Goal: Information Seeking & Learning: Find specific fact

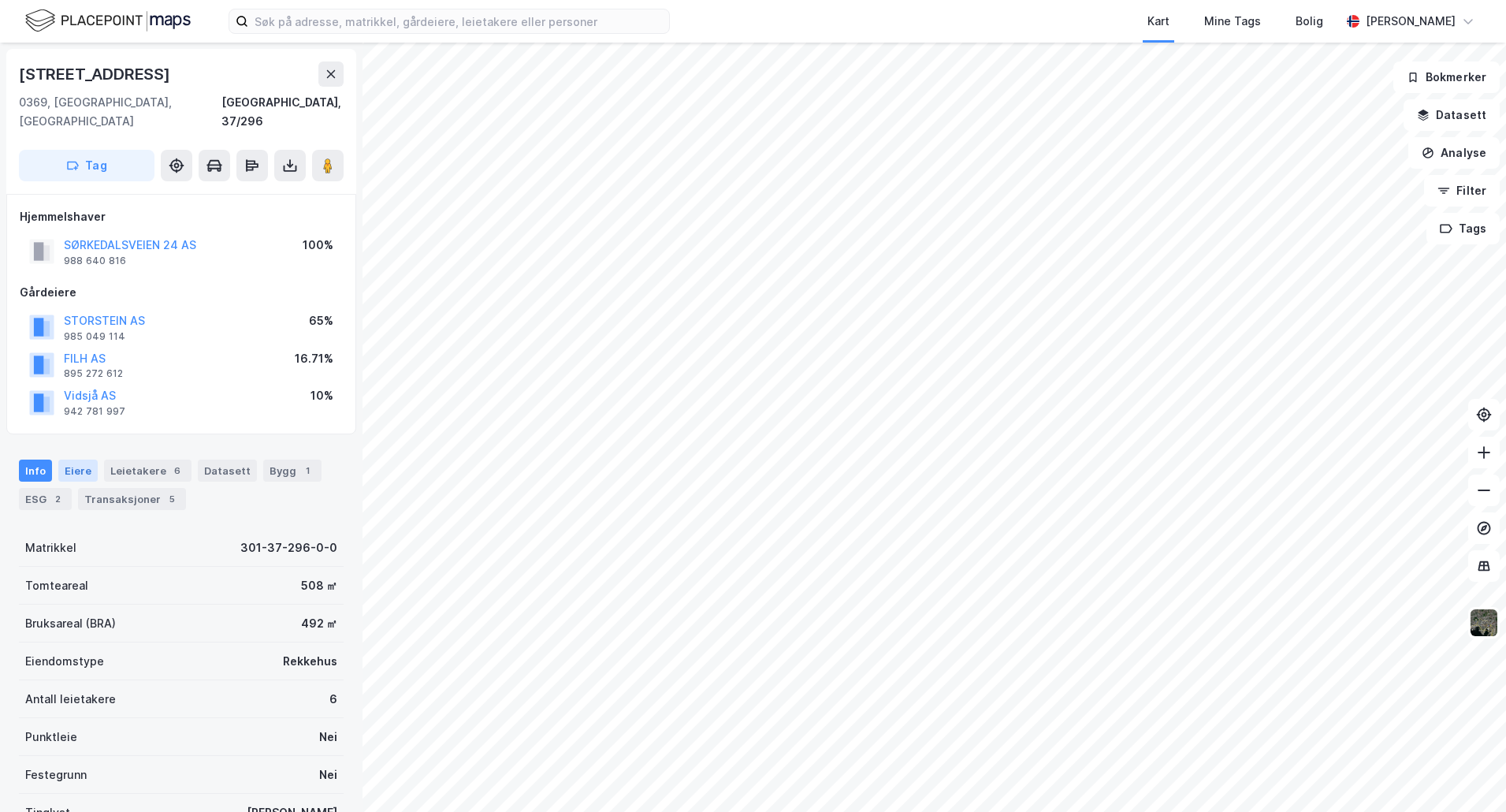
click at [76, 459] on div "Eiere" at bounding box center [77, 470] width 39 height 22
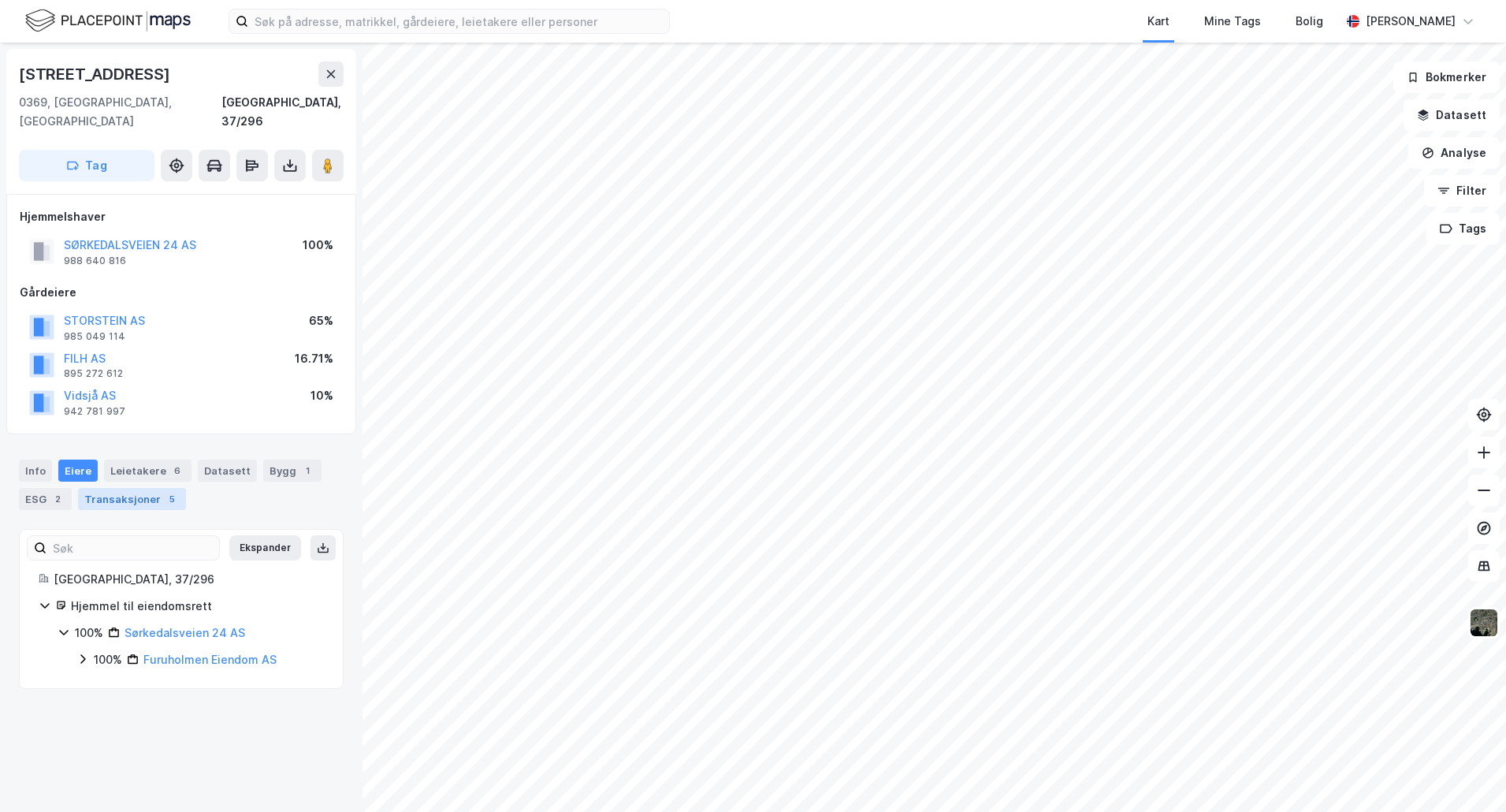
click at [122, 488] on div "Transaksjoner 5" at bounding box center [133, 499] width 108 height 22
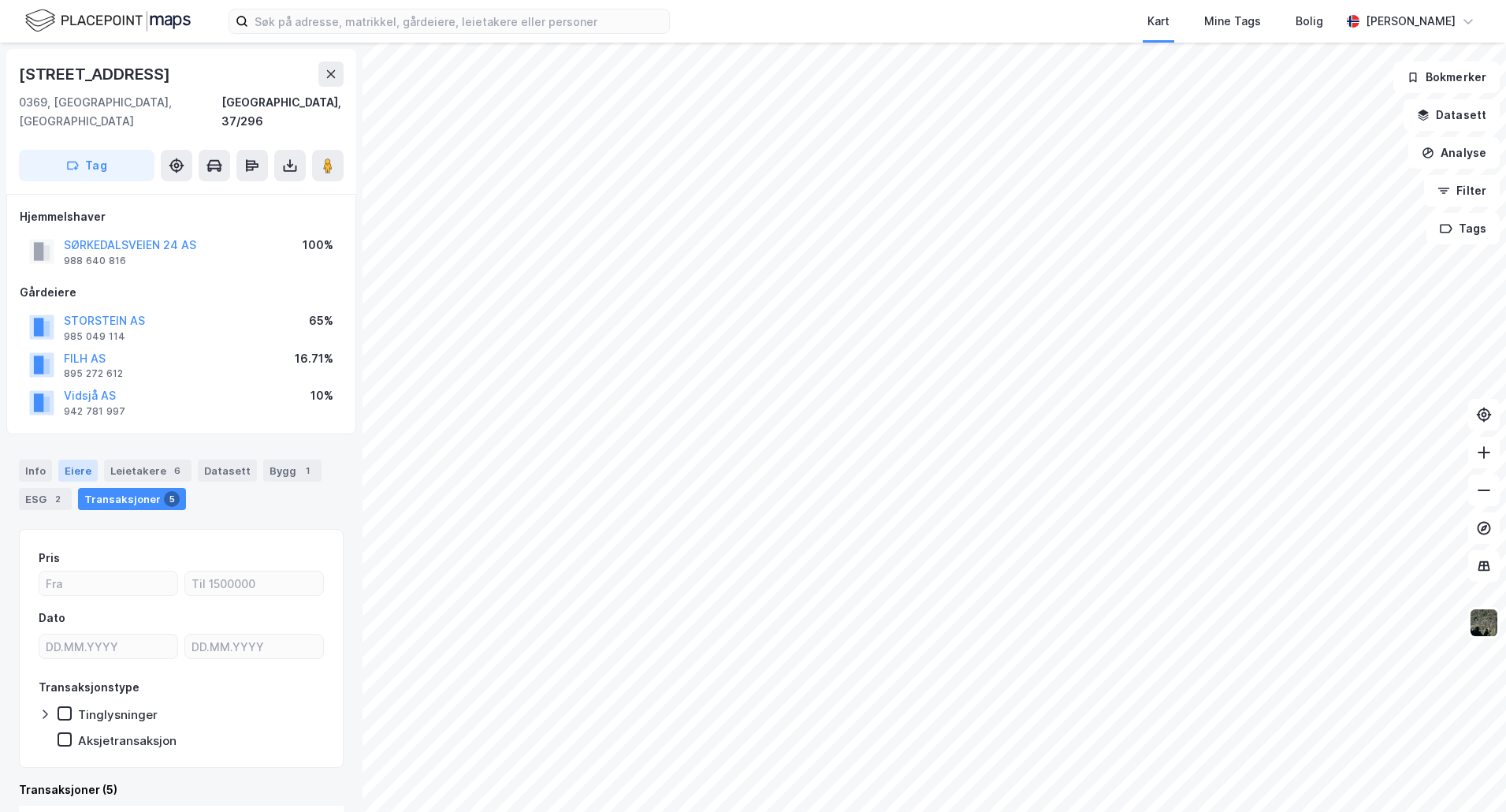
click at [74, 459] on div "Eiere" at bounding box center [77, 470] width 39 height 22
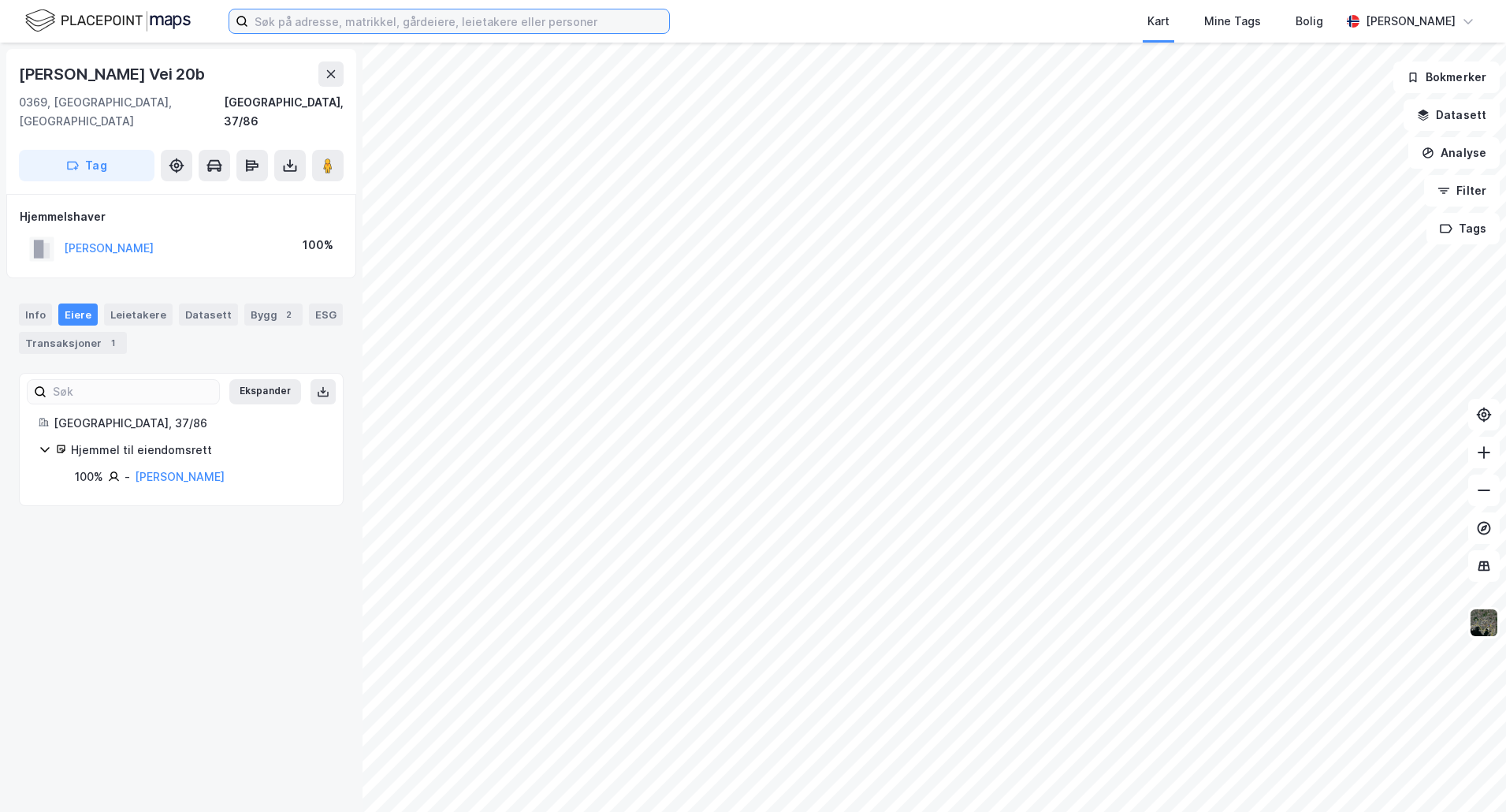
click at [313, 30] on input at bounding box center [458, 21] width 421 height 23
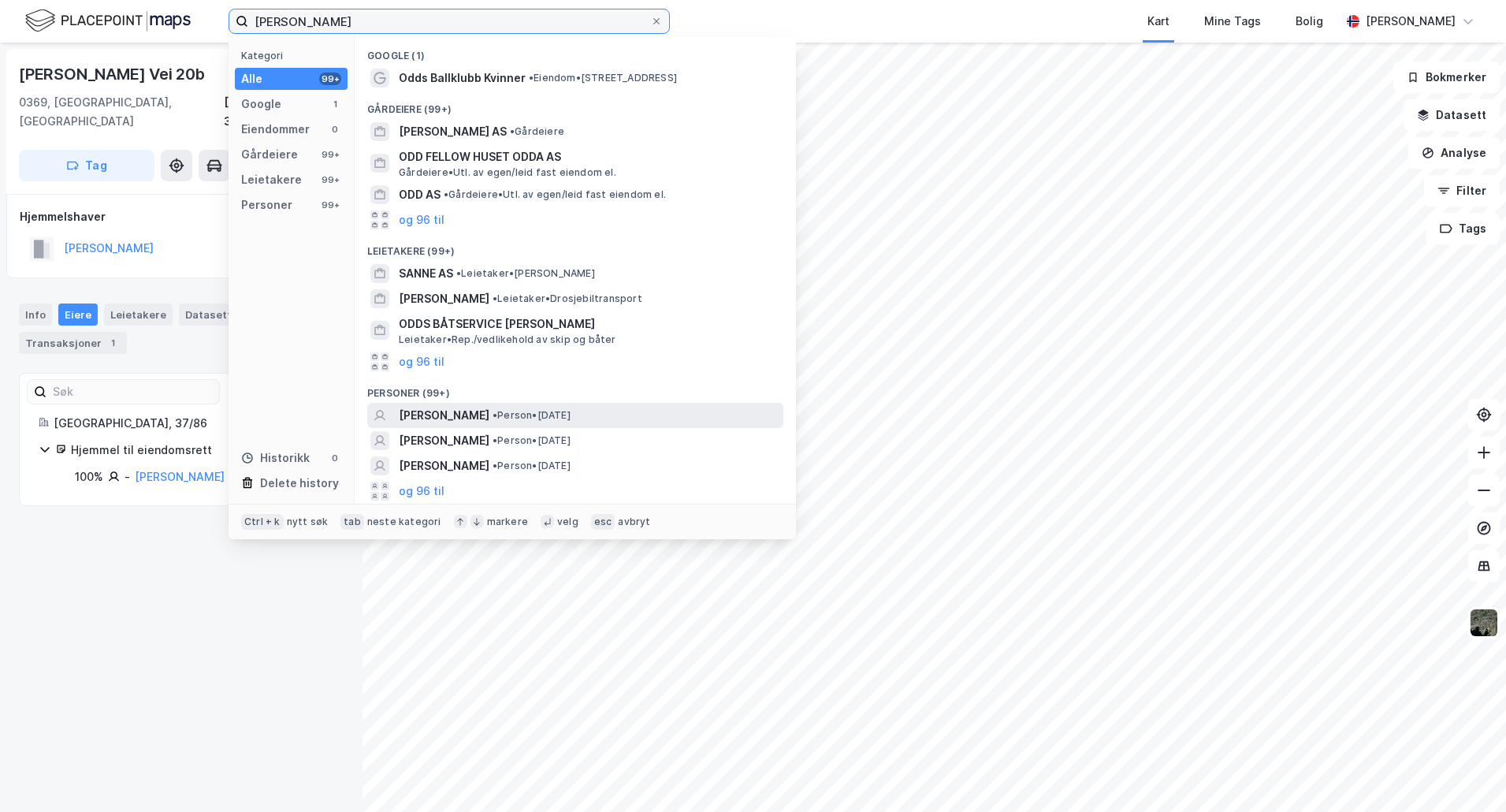
type input "[PERSON_NAME]"
click at [443, 414] on span "[PERSON_NAME]" at bounding box center [443, 415] width 91 height 19
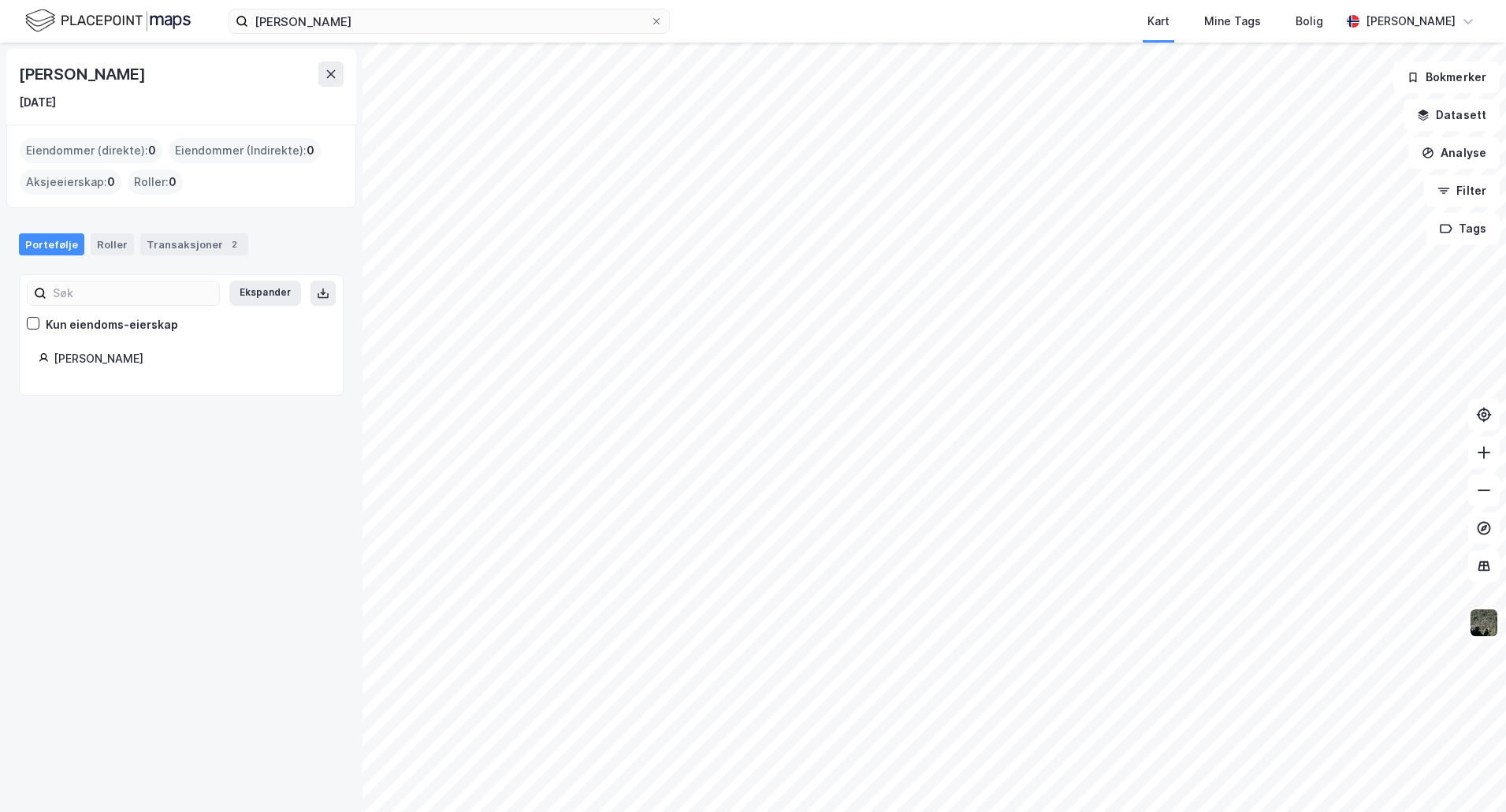
click at [89, 354] on div "[PERSON_NAME]" at bounding box center [189, 358] width 271 height 19
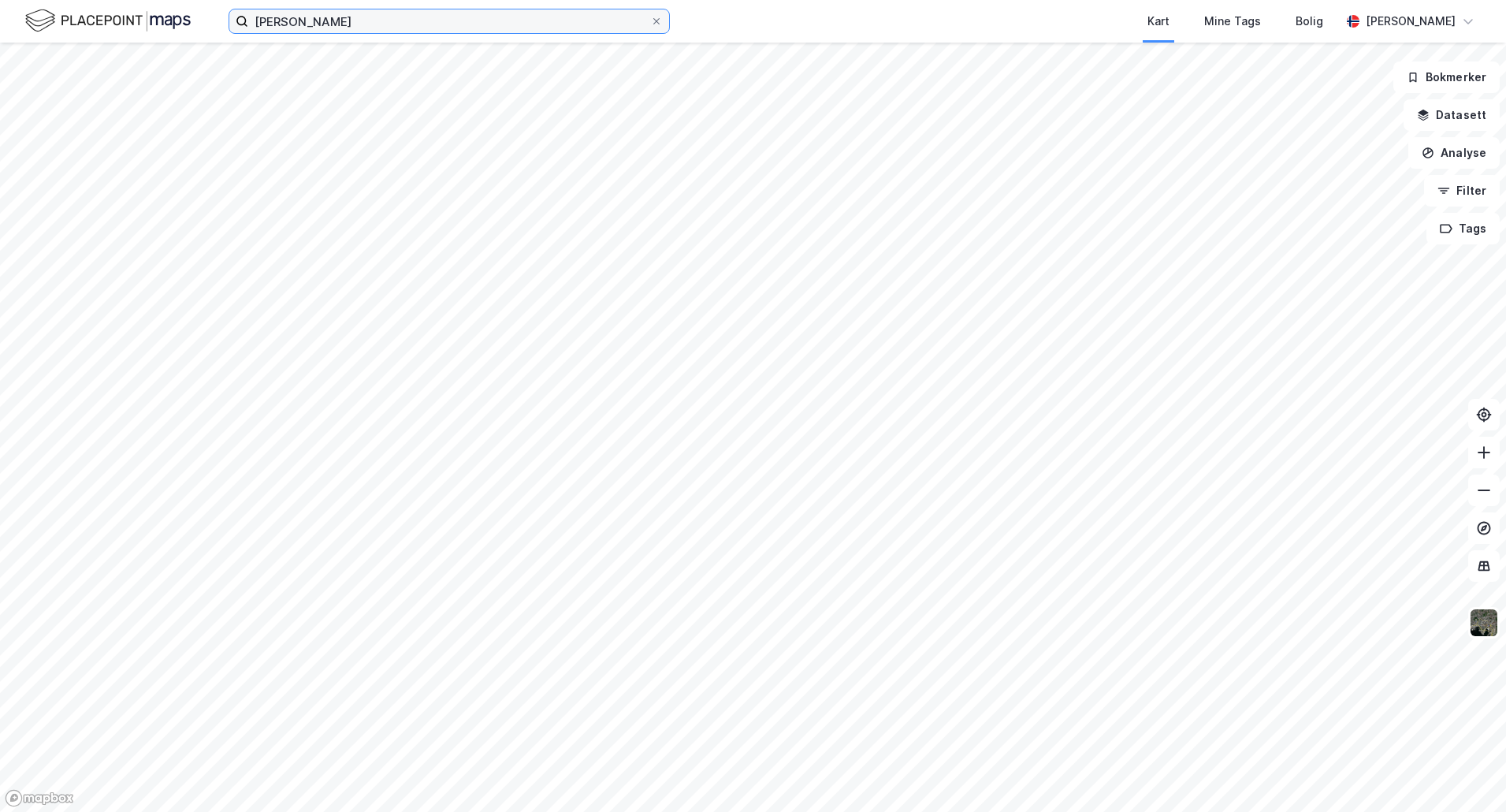
click at [407, 16] on input "[PERSON_NAME]" at bounding box center [449, 21] width 402 height 23
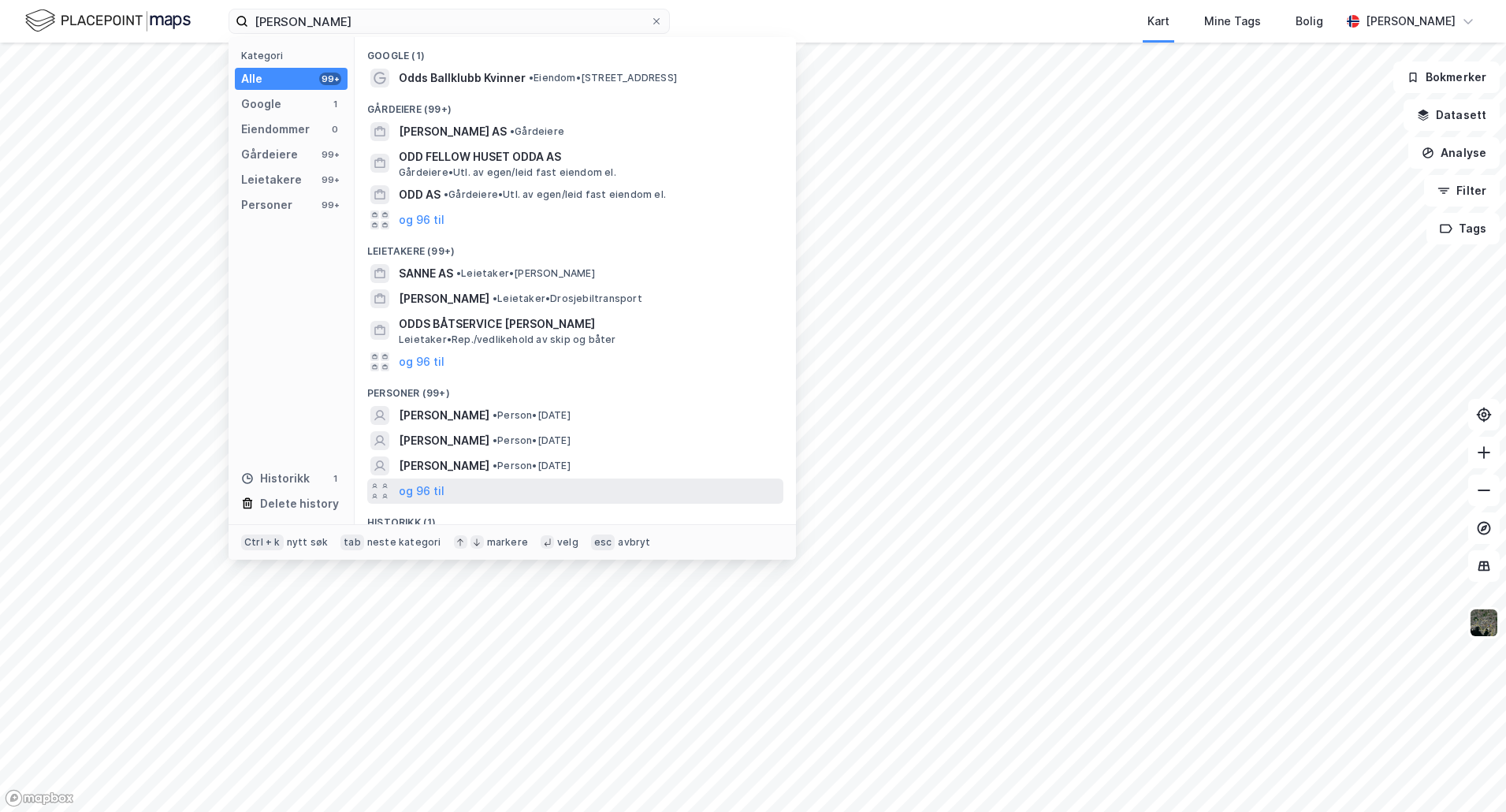
click at [445, 486] on div "og 96 til" at bounding box center [575, 490] width 416 height 25
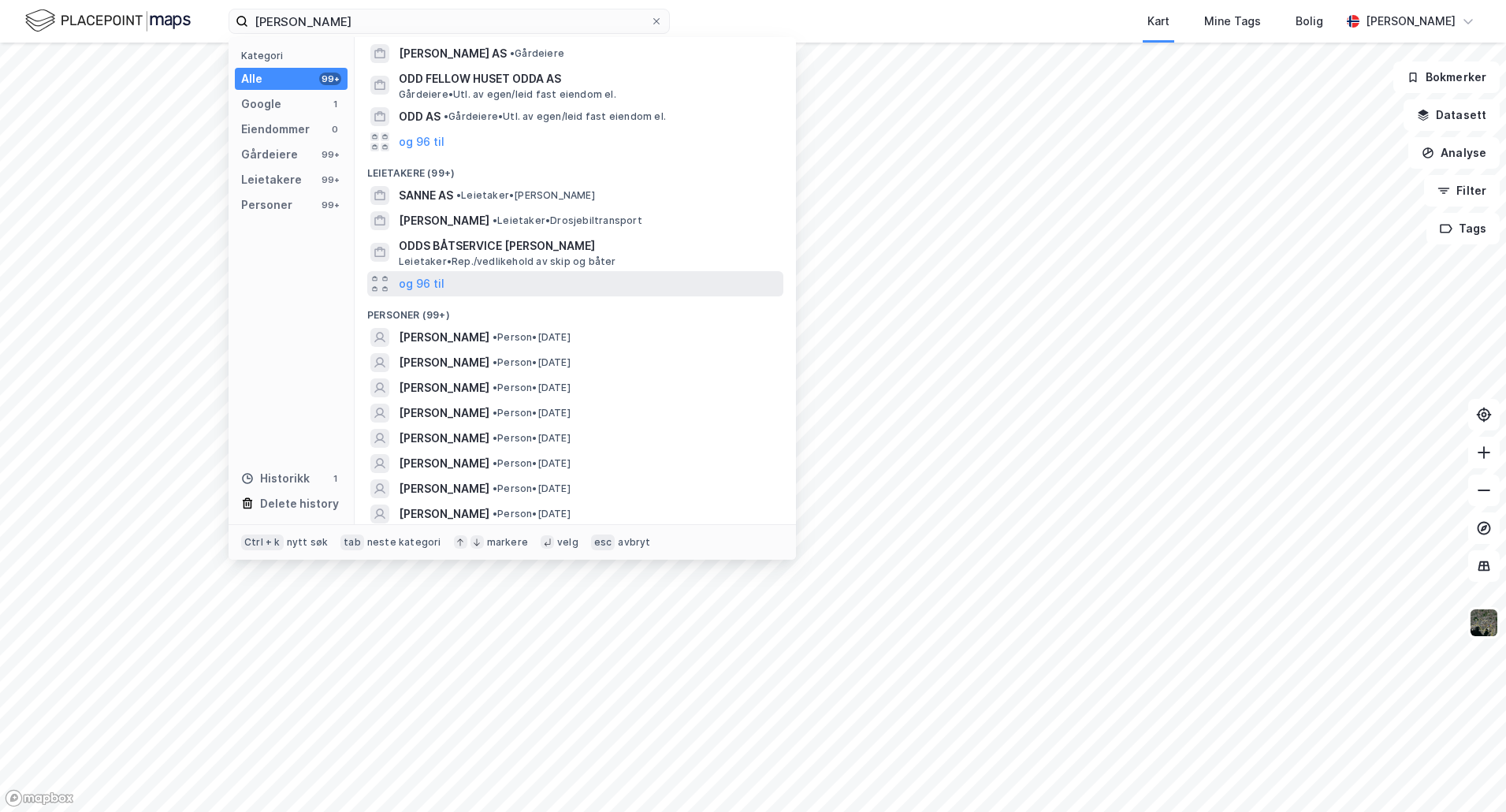
scroll to position [78, 0]
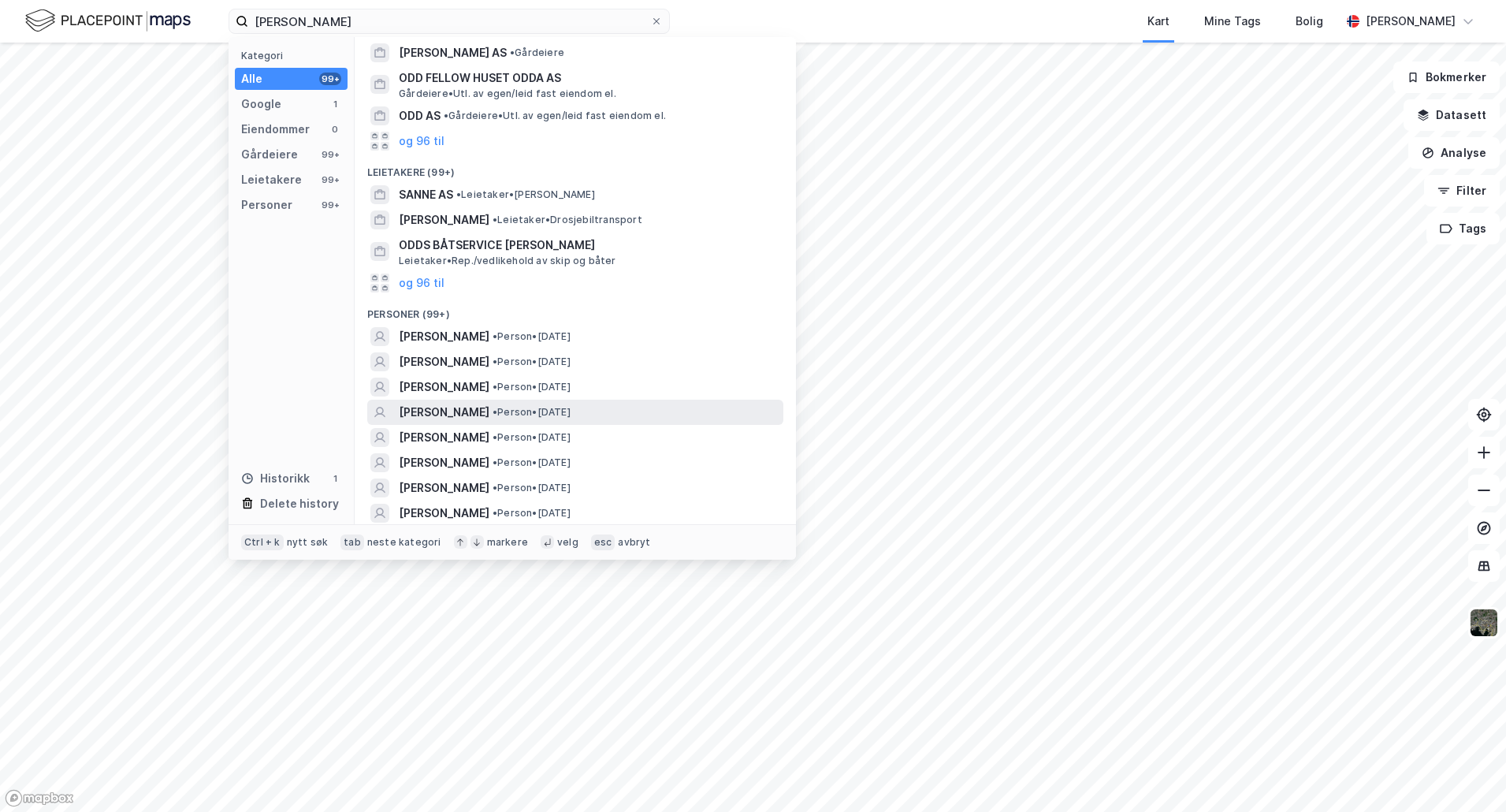
click at [493, 406] on span "• Person • [DATE]" at bounding box center [532, 413] width 78 height 13
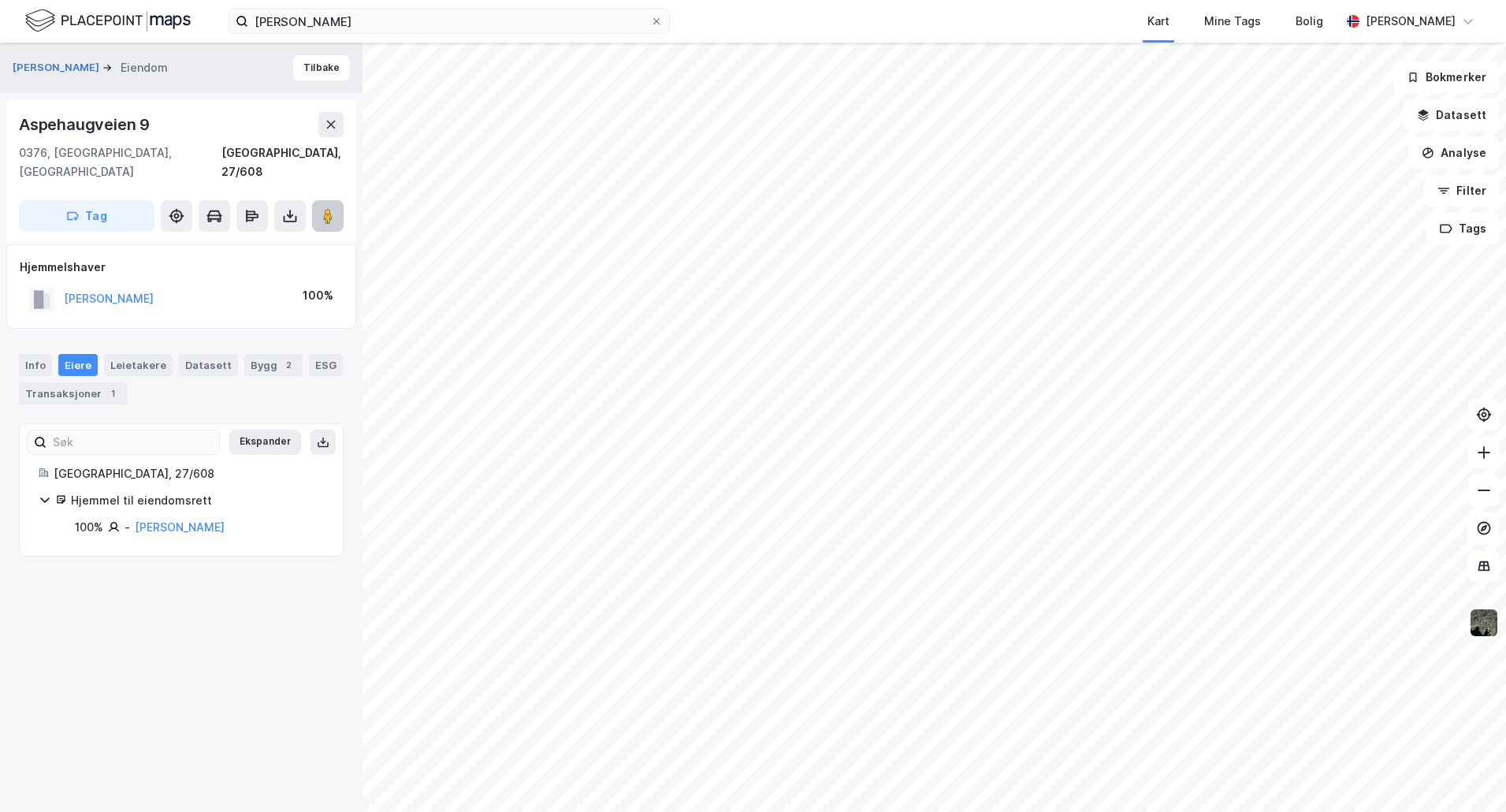
click at [337, 200] on button at bounding box center [328, 216] width 32 height 32
click at [291, 375] on div "[PERSON_NAME] Eiendom Tilbake [STREET_ADDRESS] Oslo, 27/608 Tag Hjemmelshaver […" at bounding box center [753, 427] width 1506 height 769
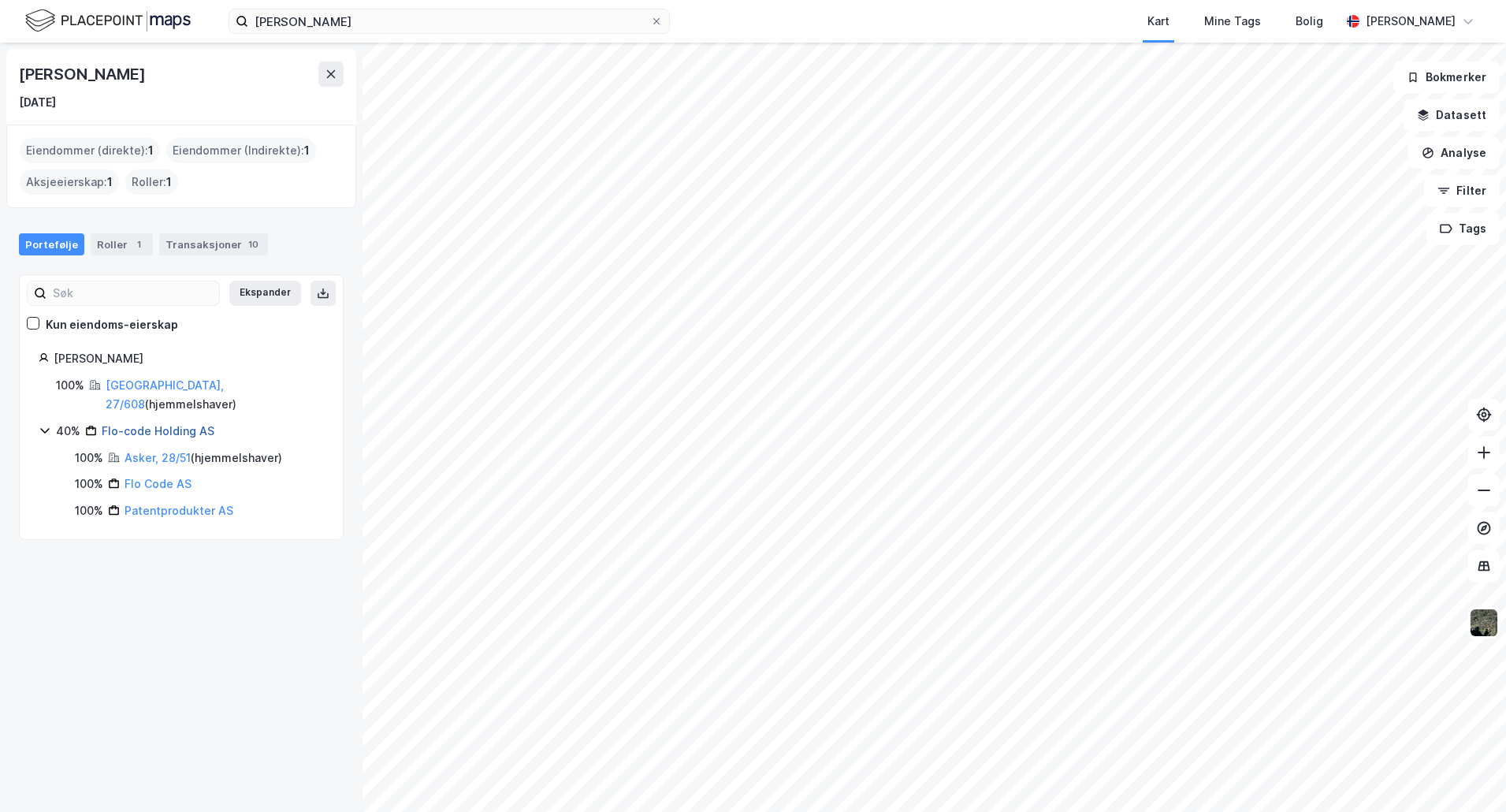
click at [145, 424] on link "Flo-code Holding AS" at bounding box center [158, 430] width 113 height 13
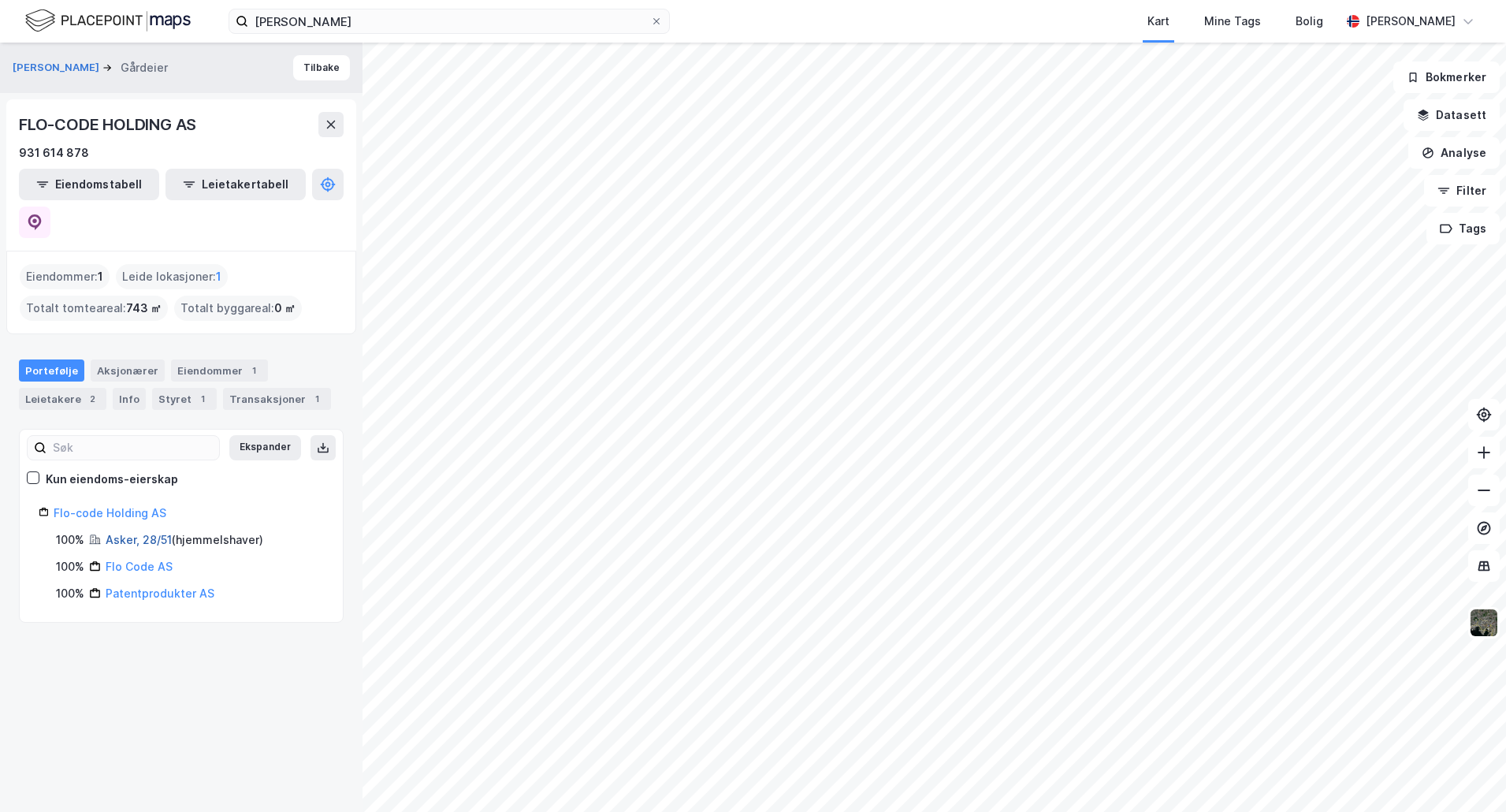
click at [134, 533] on link "Asker, 28/51" at bounding box center [138, 539] width 66 height 13
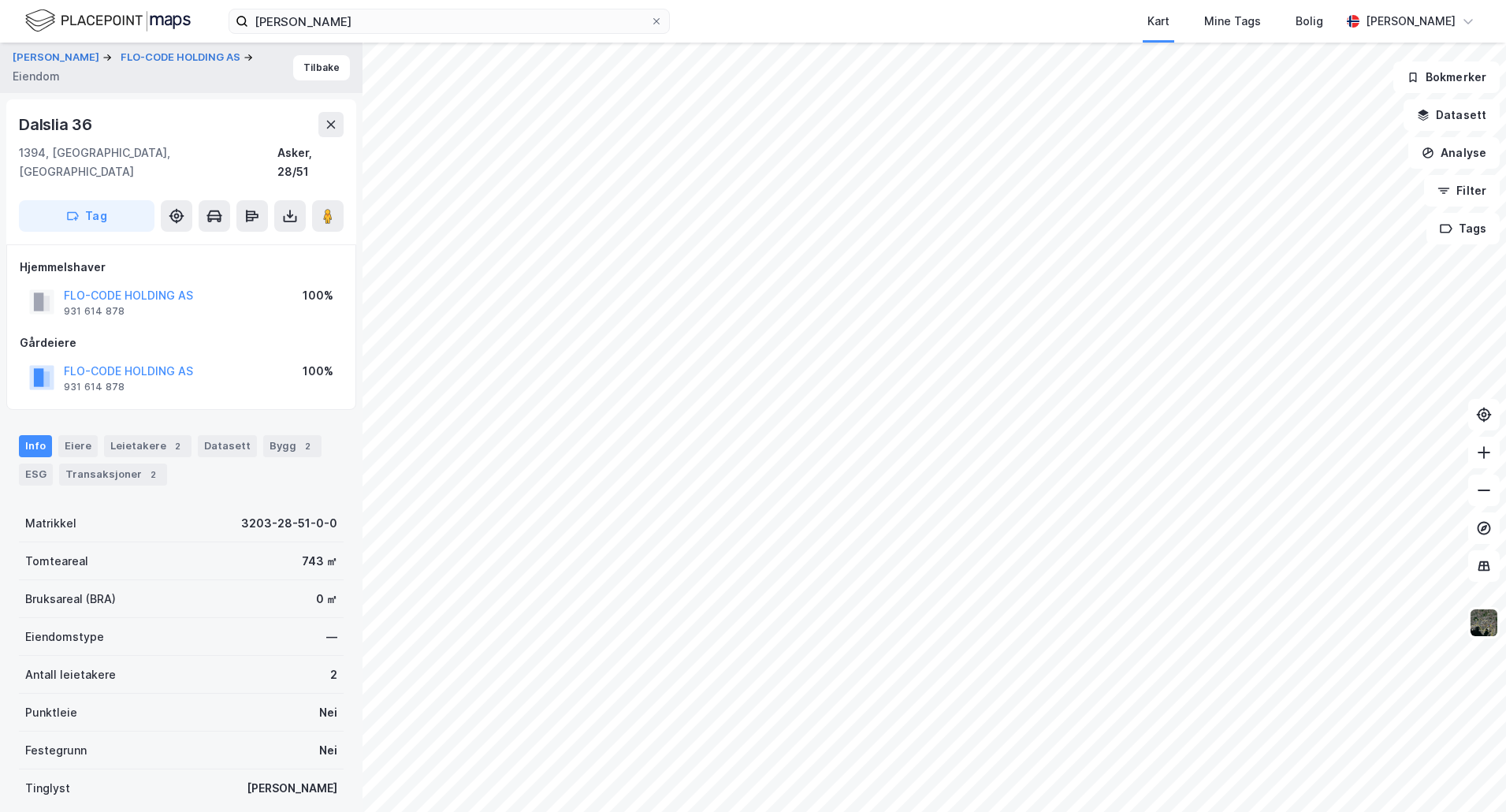
scroll to position [1, 0]
click at [336, 203] on button at bounding box center [328, 216] width 32 height 32
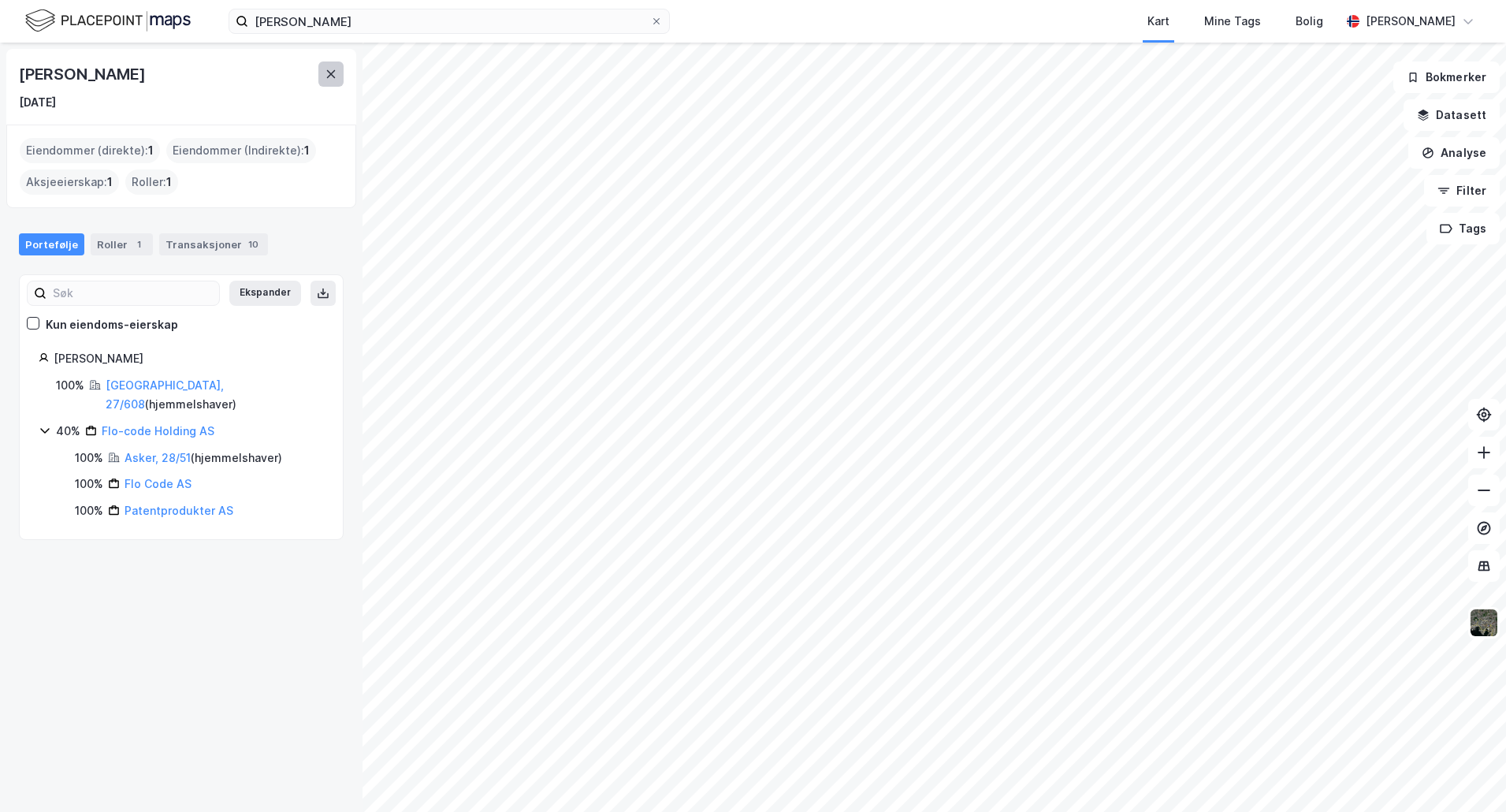
click at [336, 74] on icon at bounding box center [331, 75] width 13 height 13
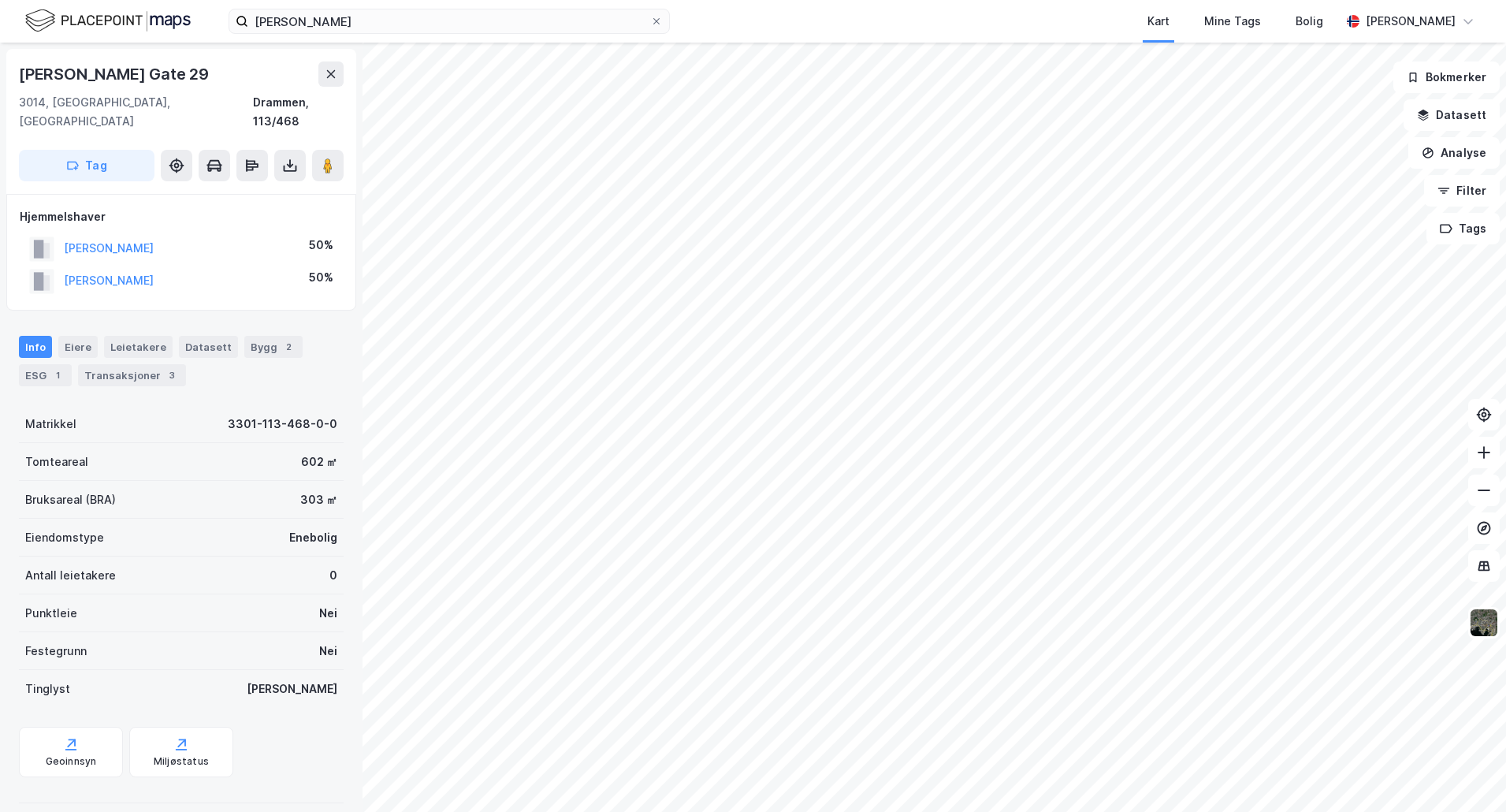
scroll to position [1, 0]
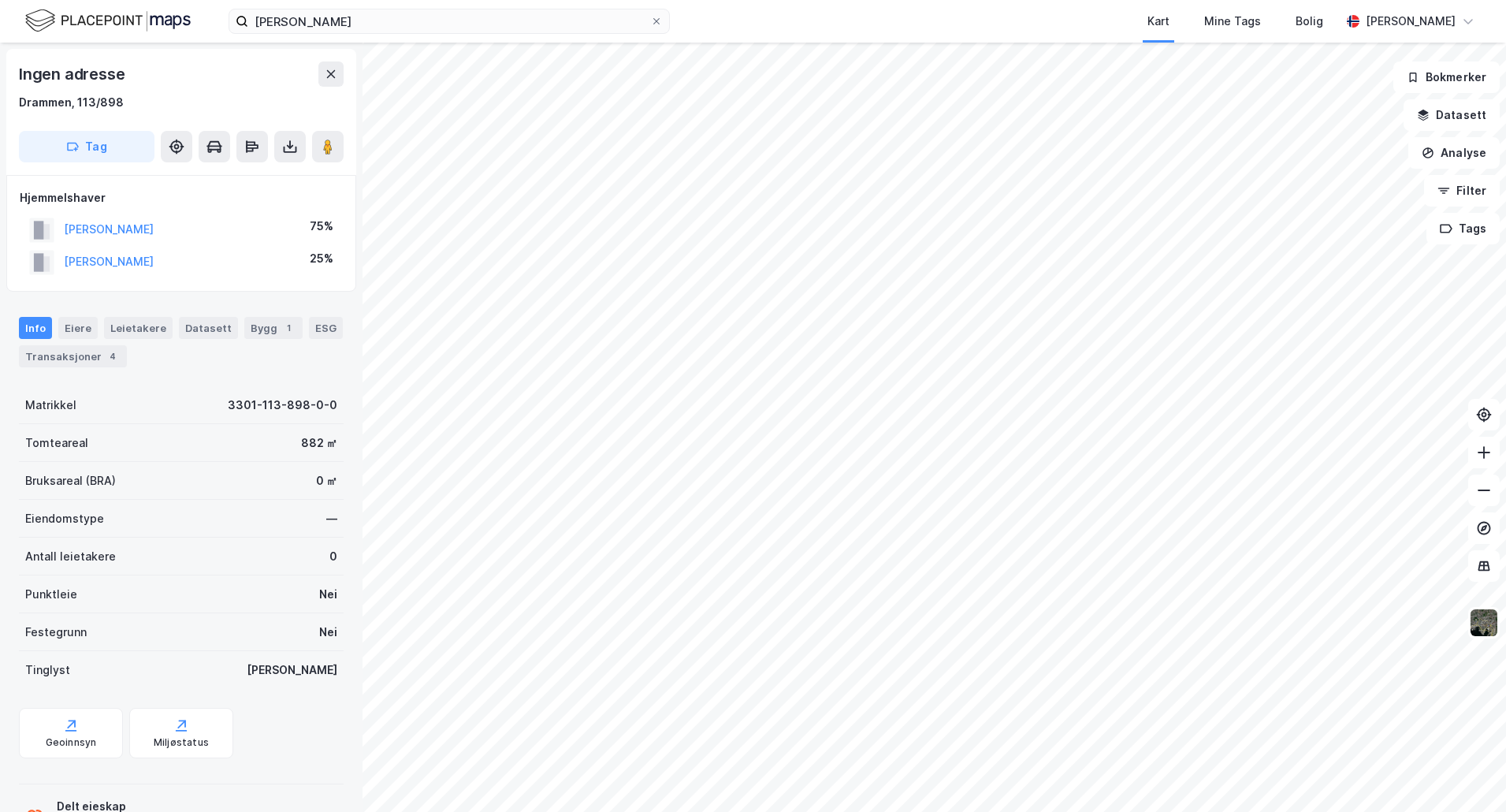
scroll to position [1, 0]
click at [320, 144] on icon at bounding box center [328, 146] width 16 height 16
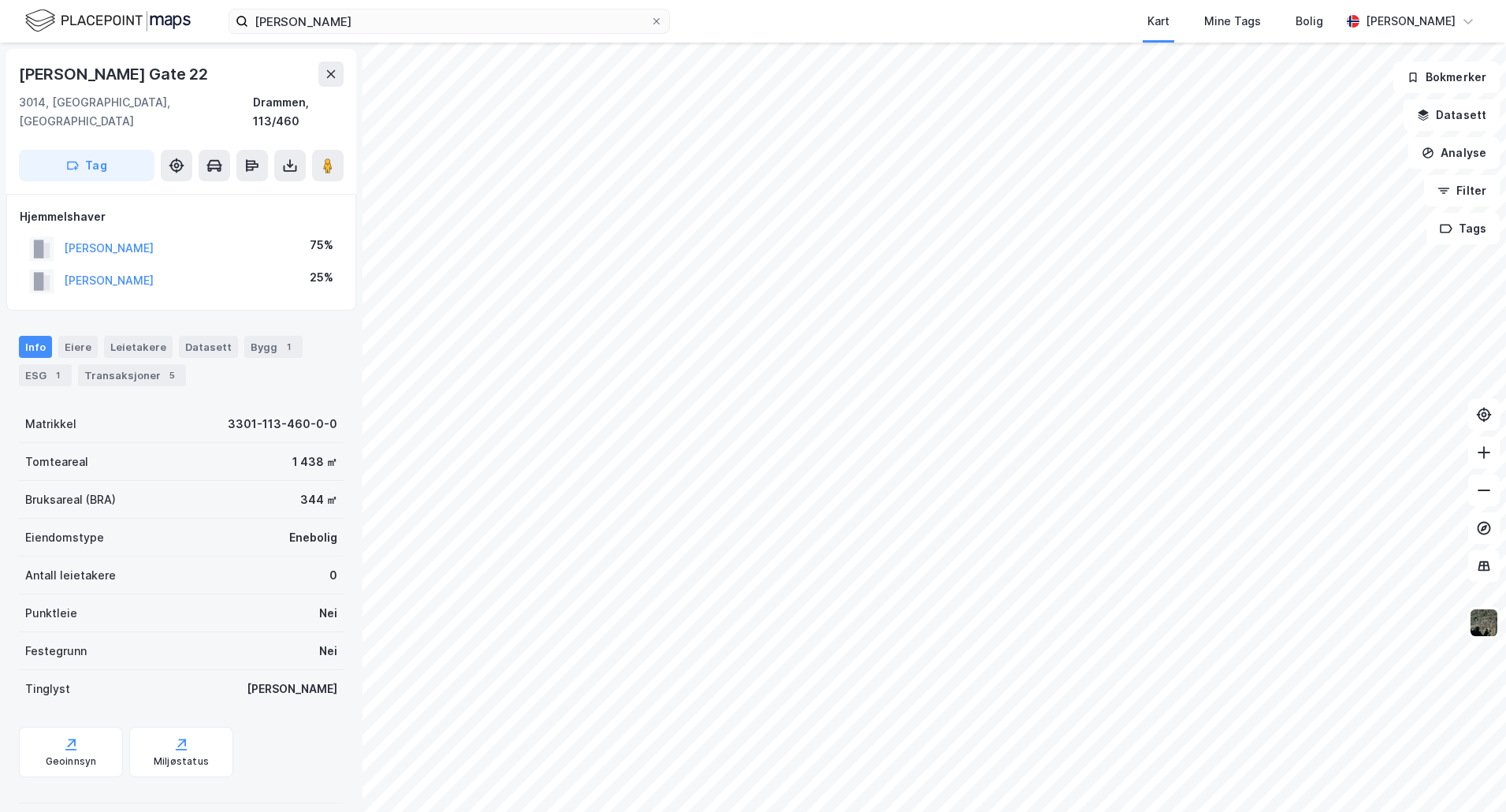
scroll to position [1, 0]
click at [333, 157] on icon at bounding box center [328, 164] width 16 height 16
click at [0, 0] on button "[PERSON_NAME]" at bounding box center [0, 0] width 0 height 0
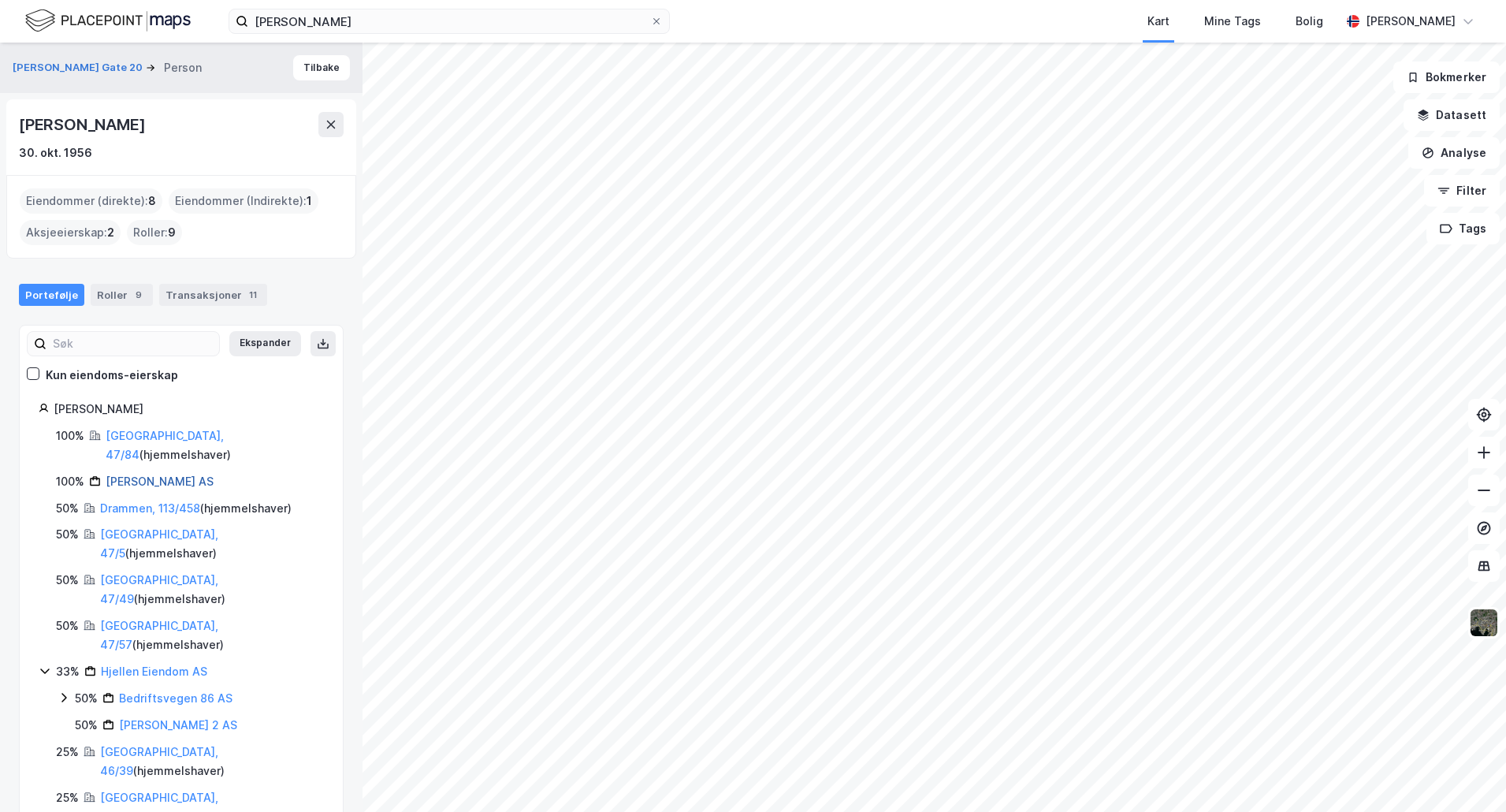
click at [139, 474] on link "[PERSON_NAME] AS" at bounding box center [160, 481] width 108 height 13
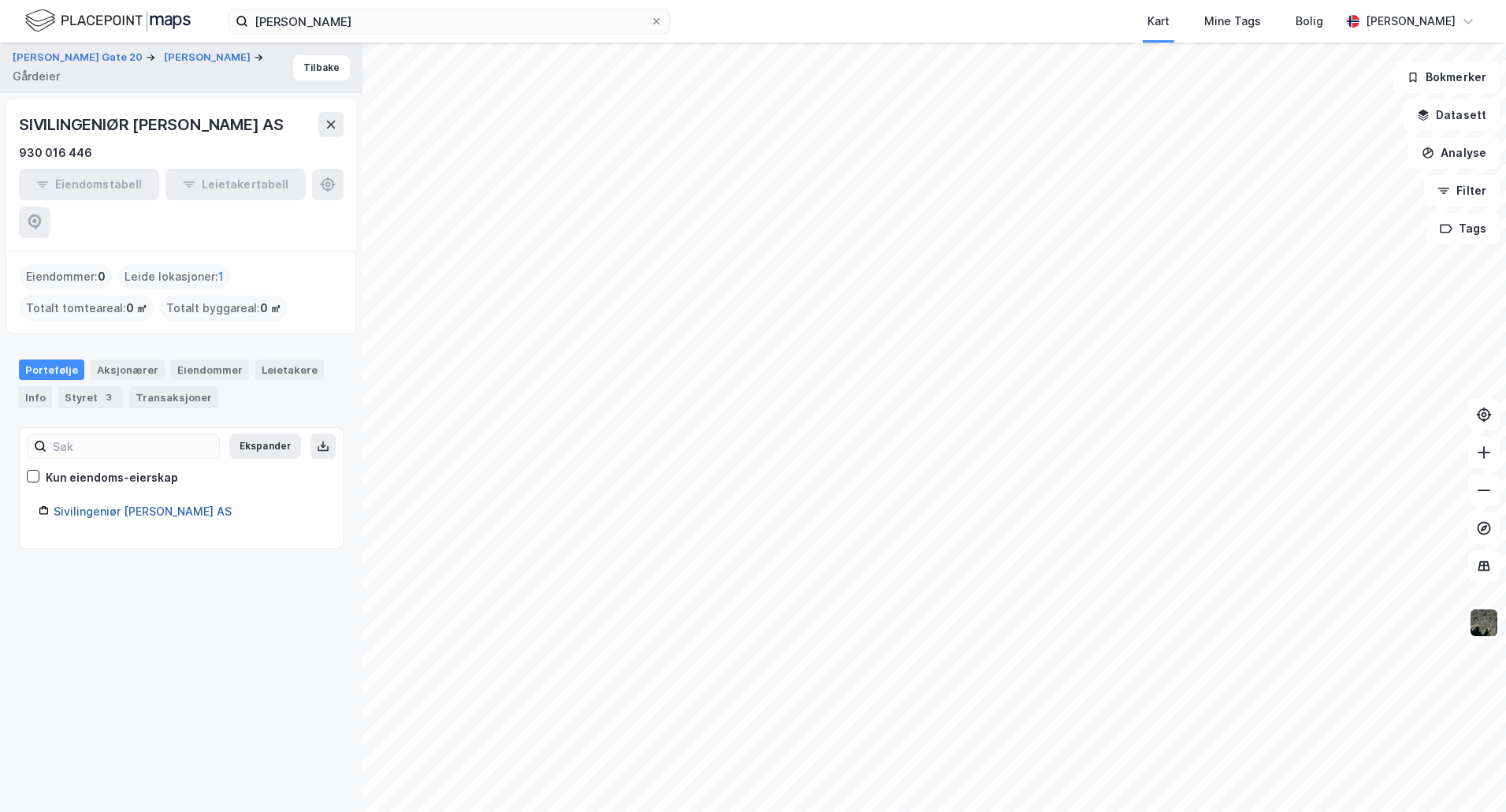
click at [139, 504] on link "Sivilingeniør [PERSON_NAME] AS" at bounding box center [142, 511] width 178 height 13
click at [149, 504] on link "Sivilingeniør [PERSON_NAME] AS" at bounding box center [142, 511] width 178 height 13
drag, startPoint x: 213, startPoint y: 476, endPoint x: 54, endPoint y: 471, distance: 159.1
click at [54, 502] on div "Sivilingeniør [PERSON_NAME] AS" at bounding box center [189, 511] width 271 height 19
copy link "Sivilingeniør [PERSON_NAME] AS"
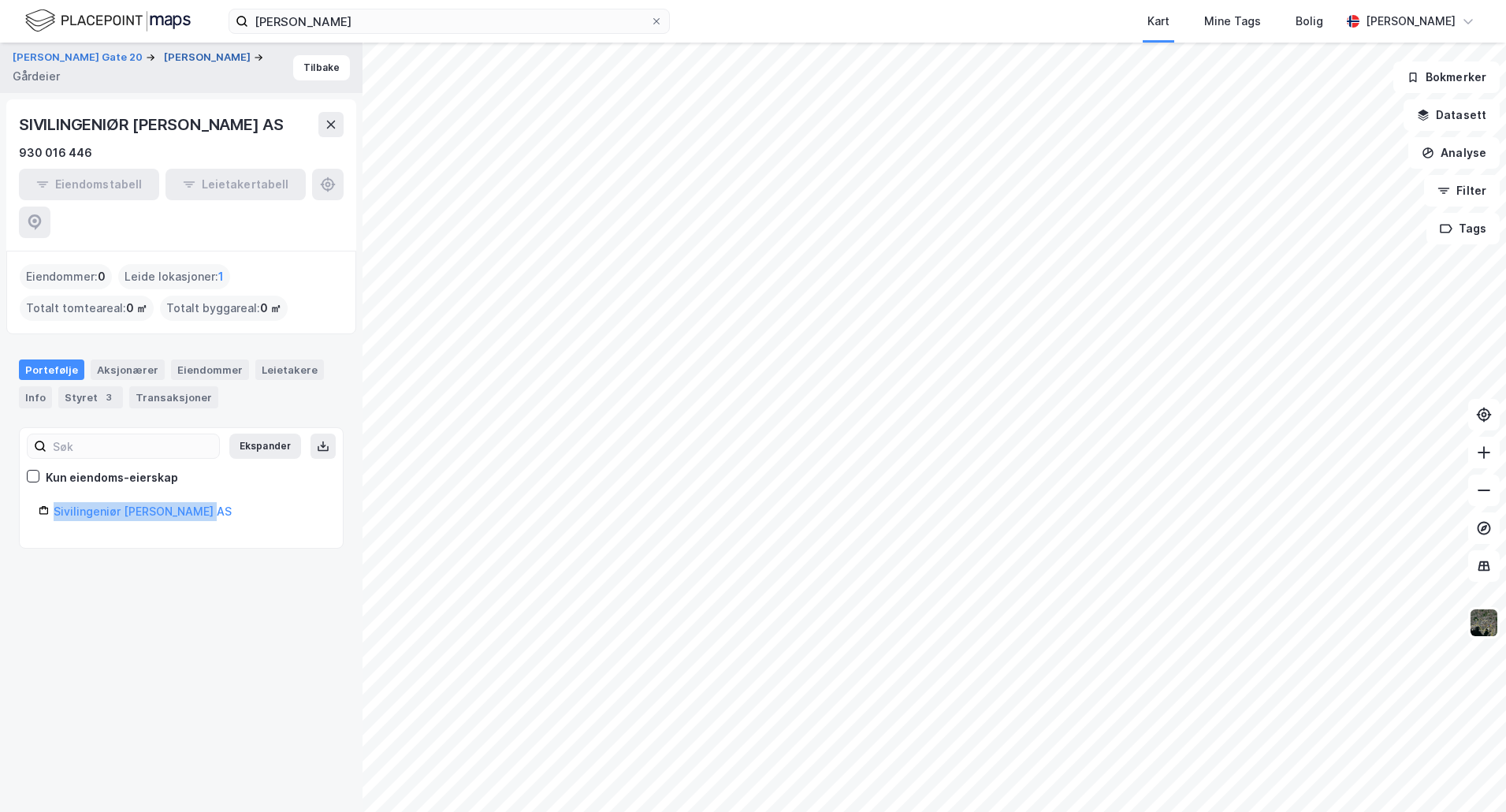
click at [164, 58] on button "[PERSON_NAME]" at bounding box center [209, 57] width 90 height 16
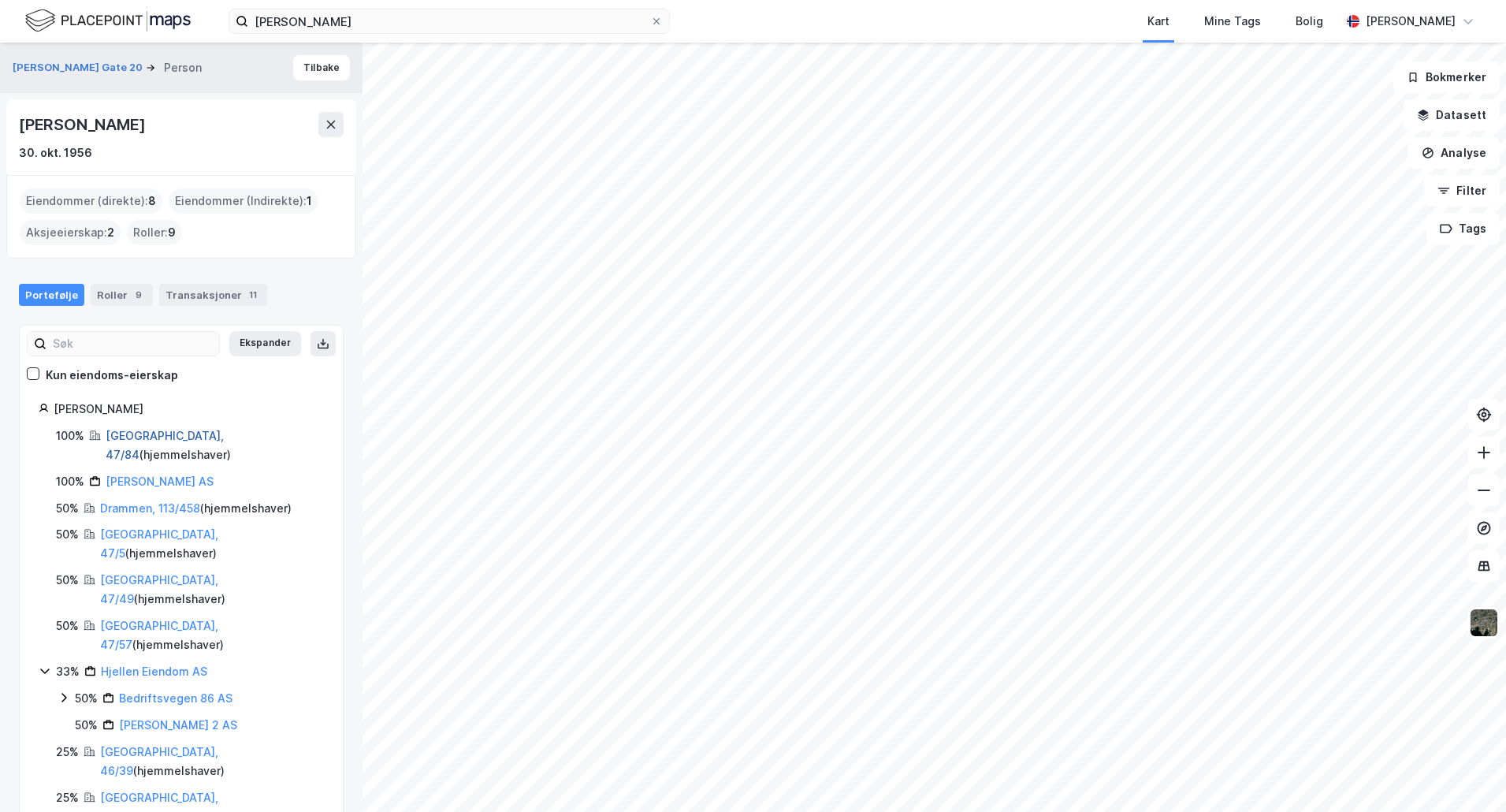
click at [144, 440] on link "[GEOGRAPHIC_DATA], 47/84" at bounding box center [164, 444] width 119 height 33
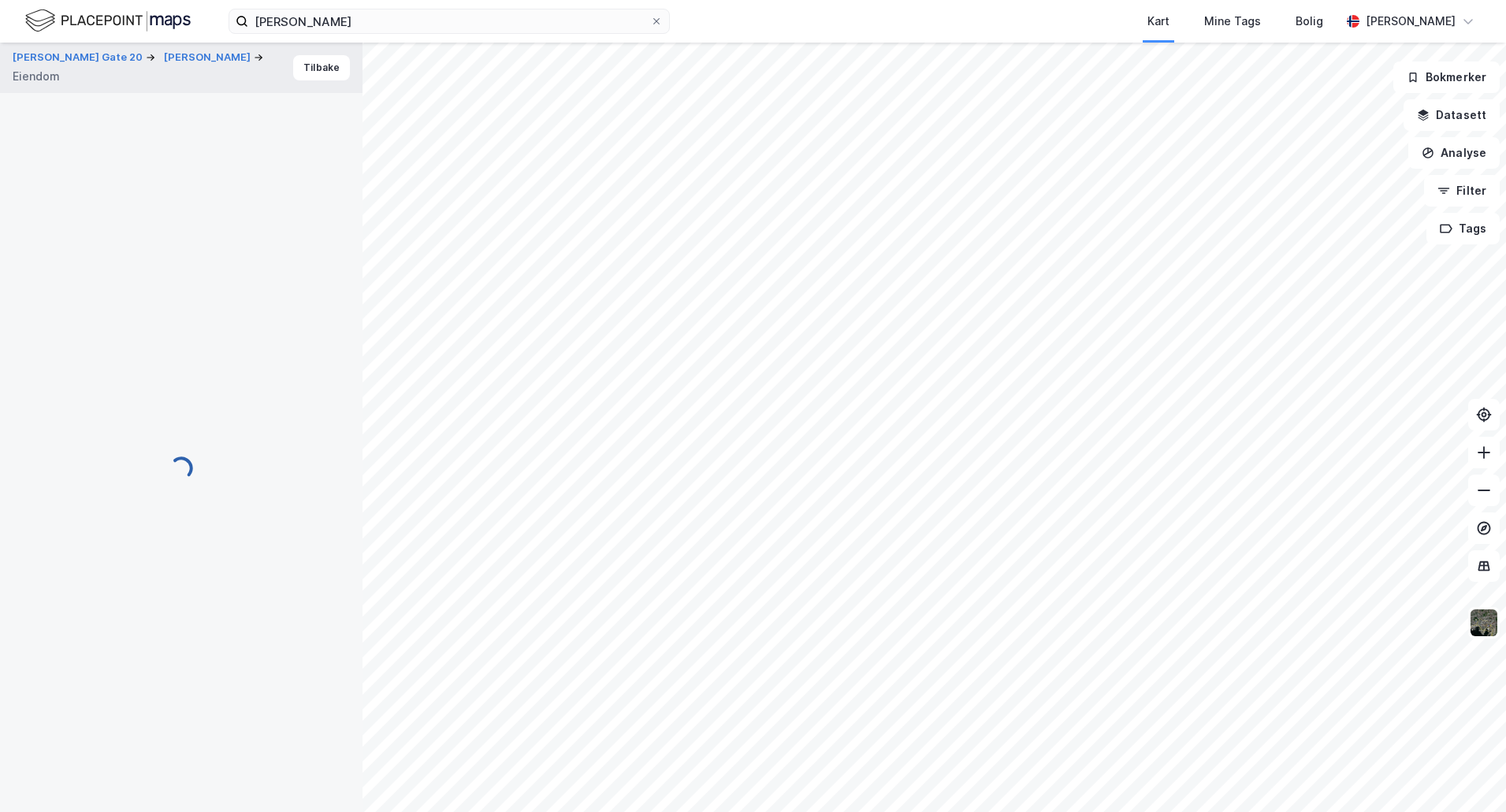
scroll to position [1, 0]
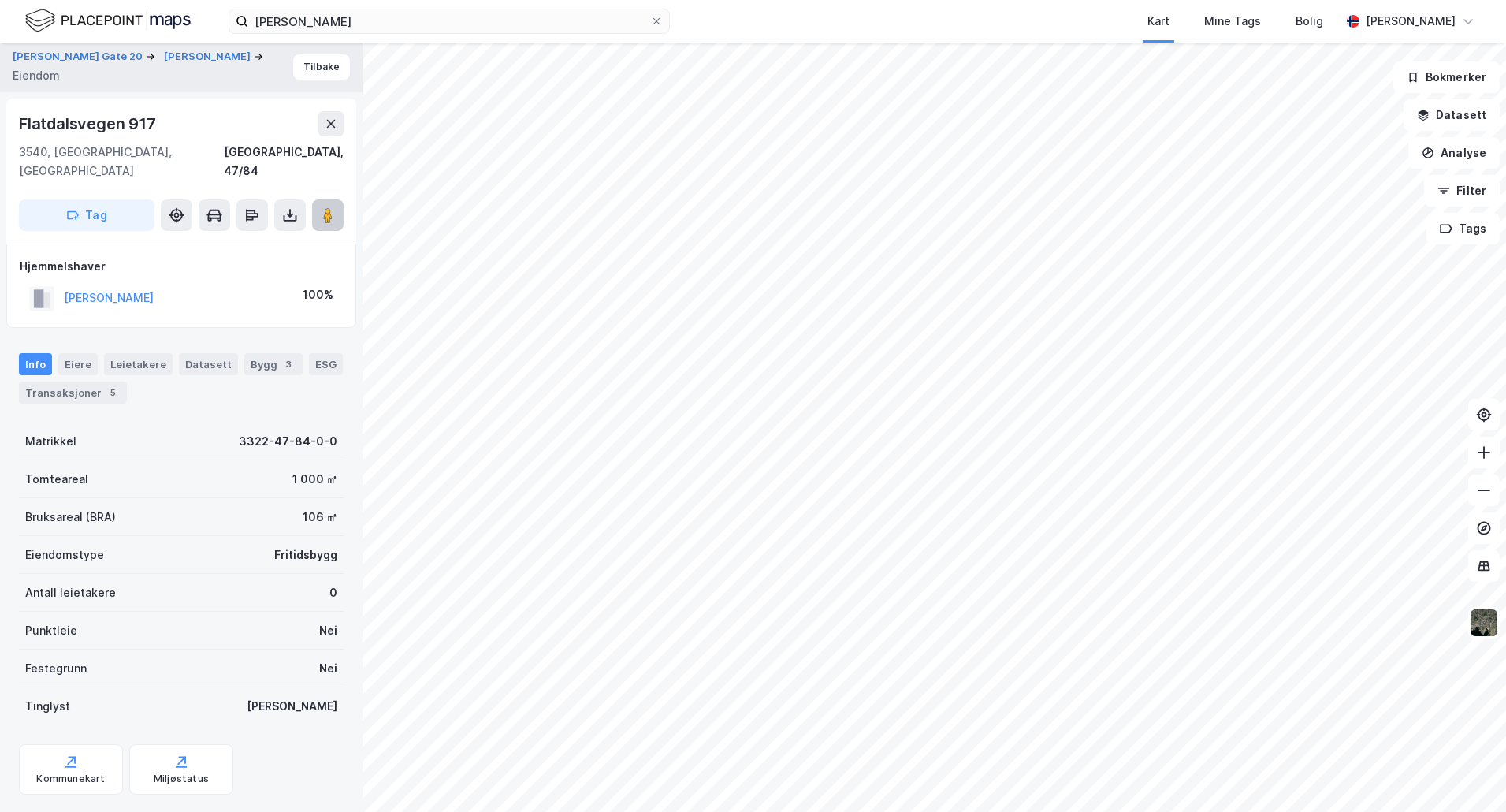
click at [341, 200] on button at bounding box center [328, 216] width 32 height 32
click at [164, 50] on button "[PERSON_NAME]" at bounding box center [209, 56] width 90 height 16
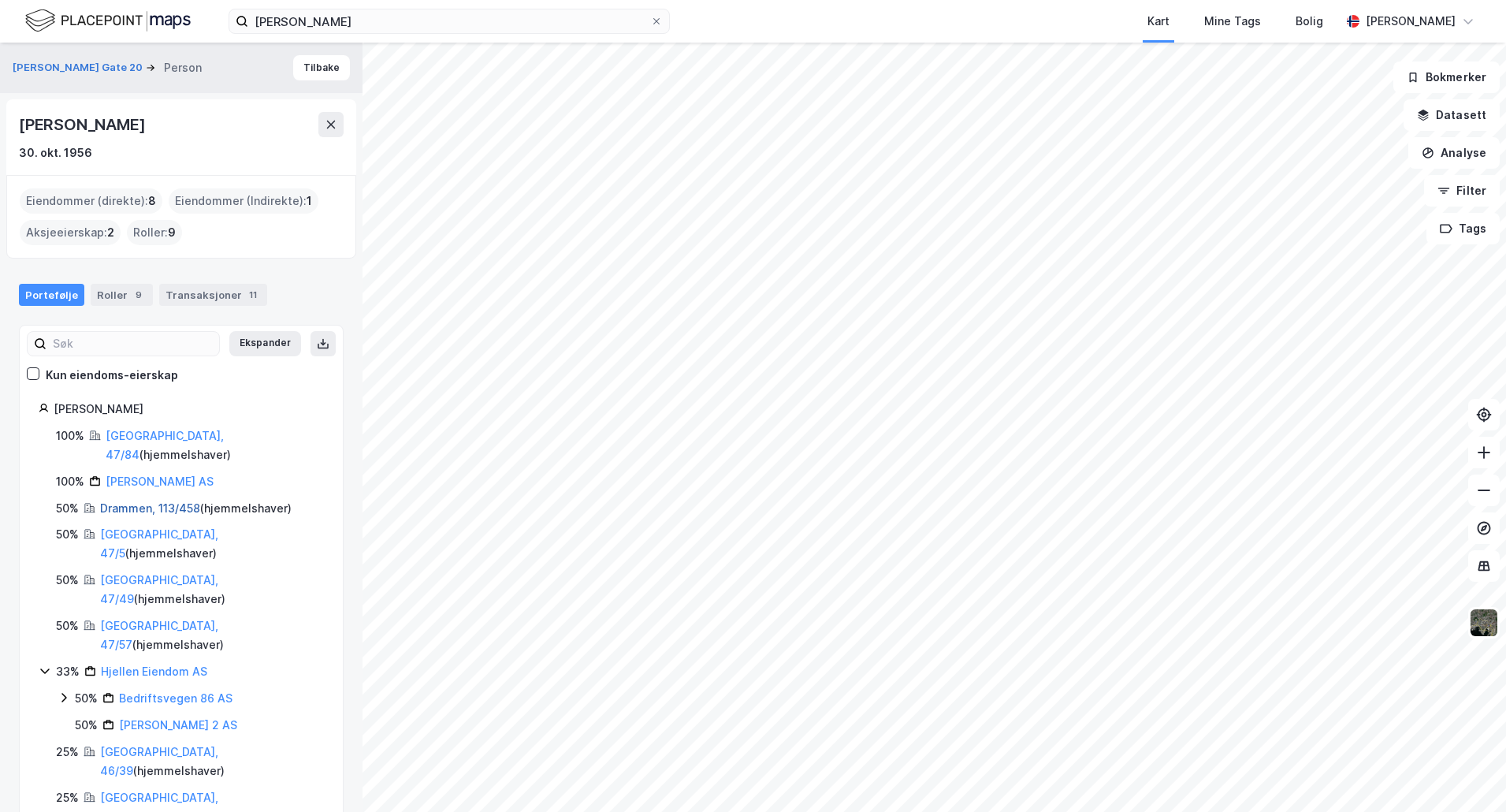
click at [134, 501] on link "Drammen, 113/458" at bounding box center [149, 508] width 100 height 13
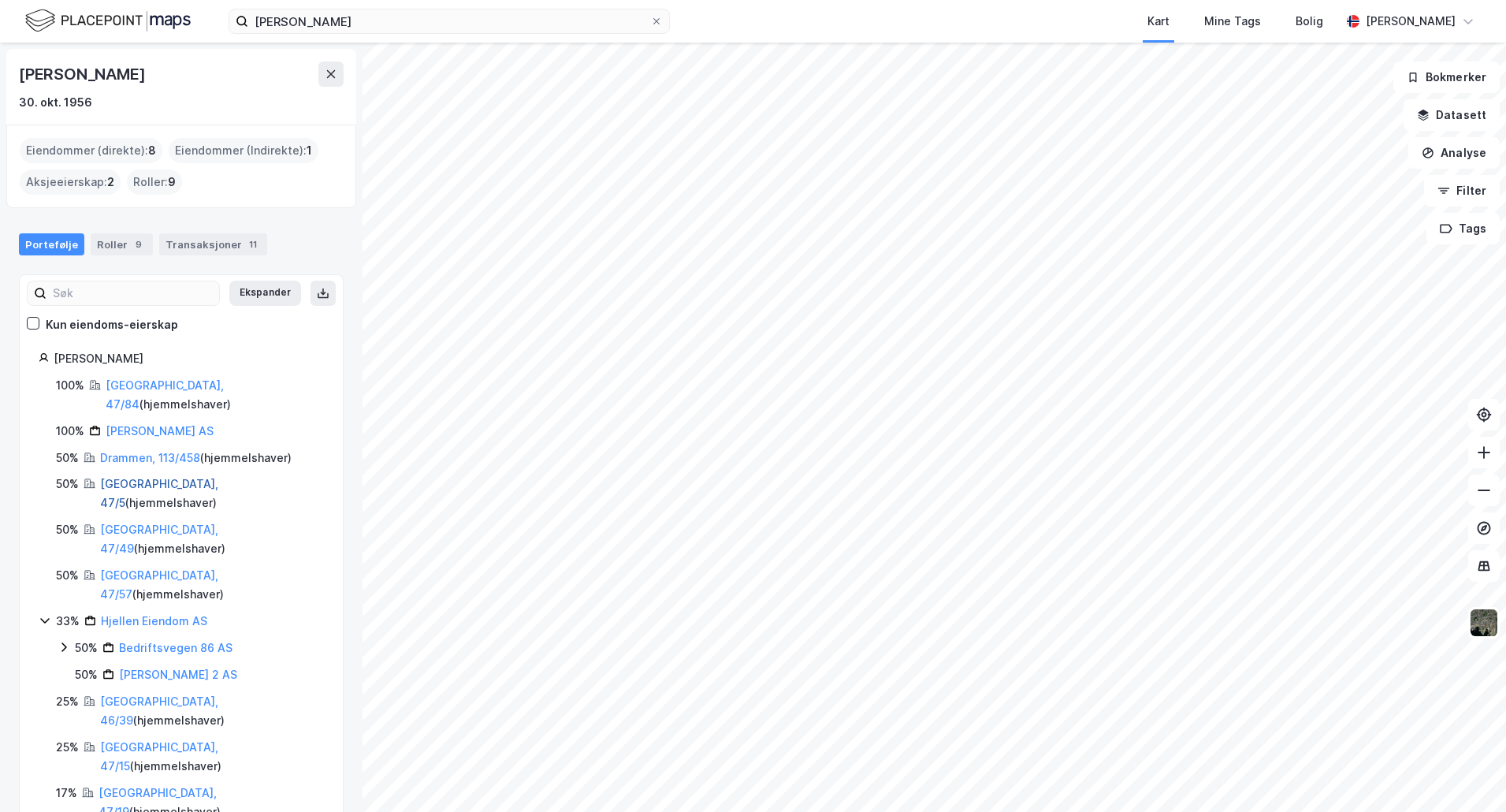
click at [139, 477] on link "[GEOGRAPHIC_DATA], 47/5" at bounding box center [159, 493] width 119 height 33
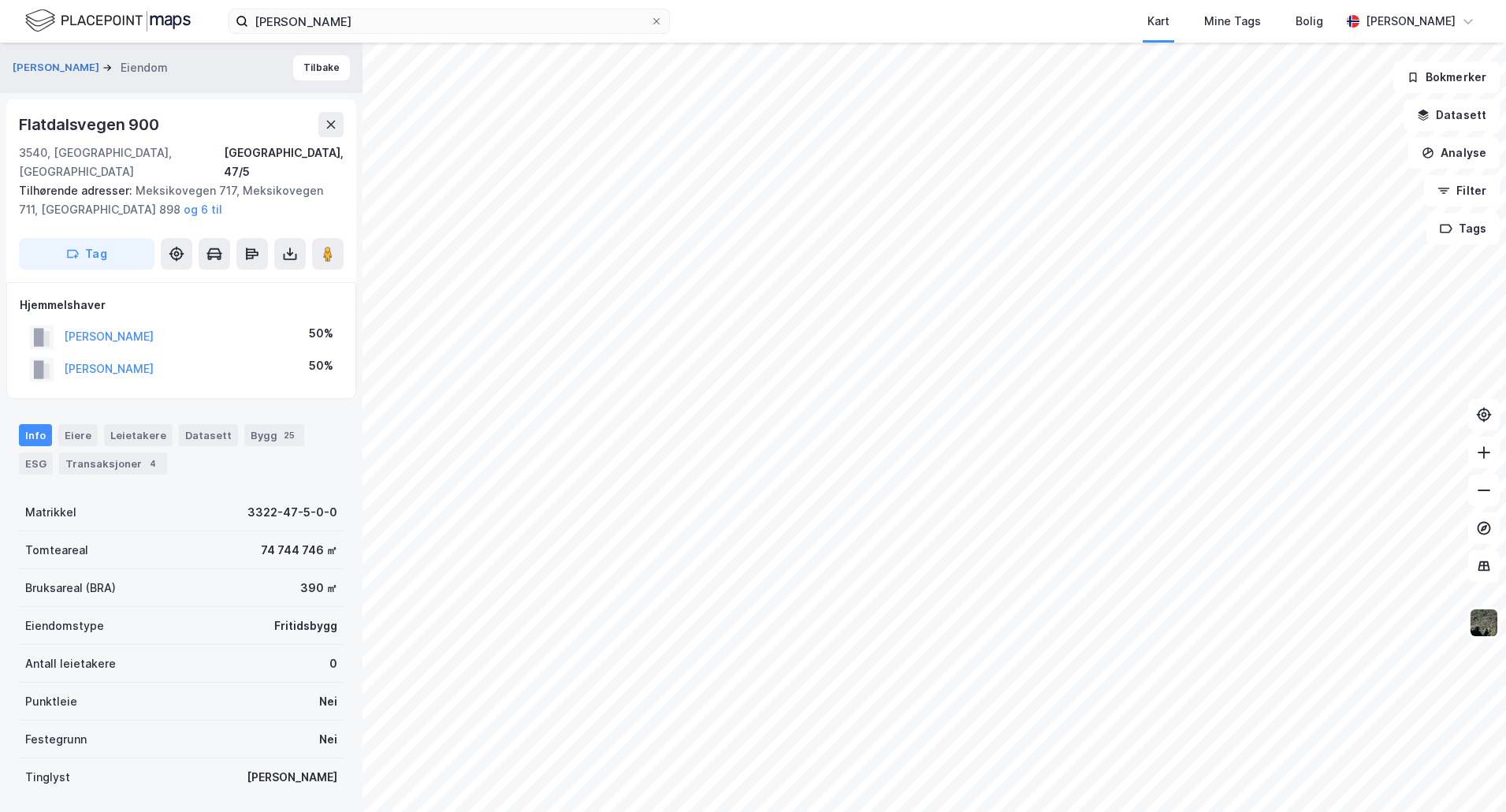
scroll to position [1, 0]
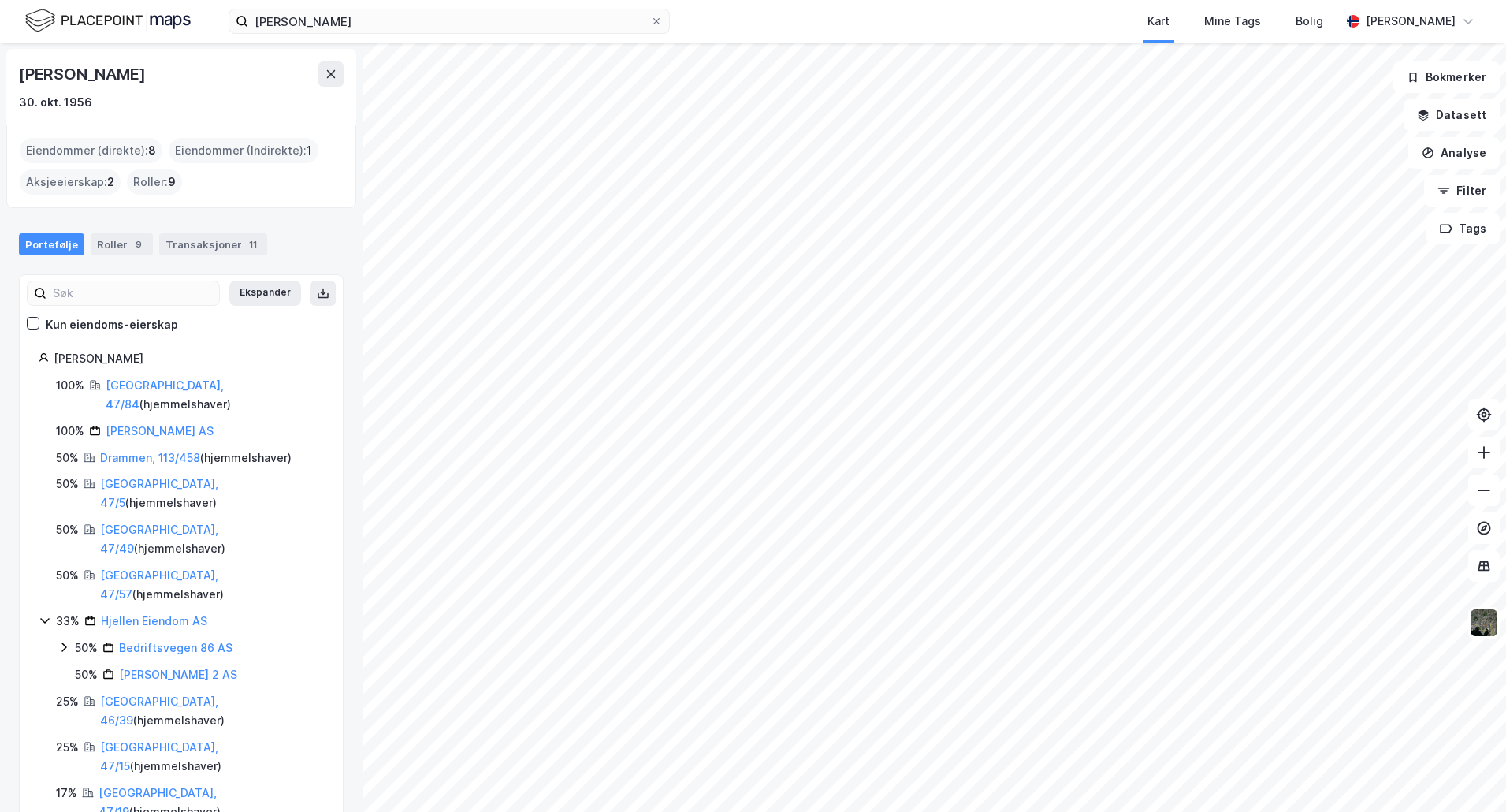
click at [162, 611] on div "Hjellen Eiendom AS" at bounding box center [154, 621] width 106 height 19
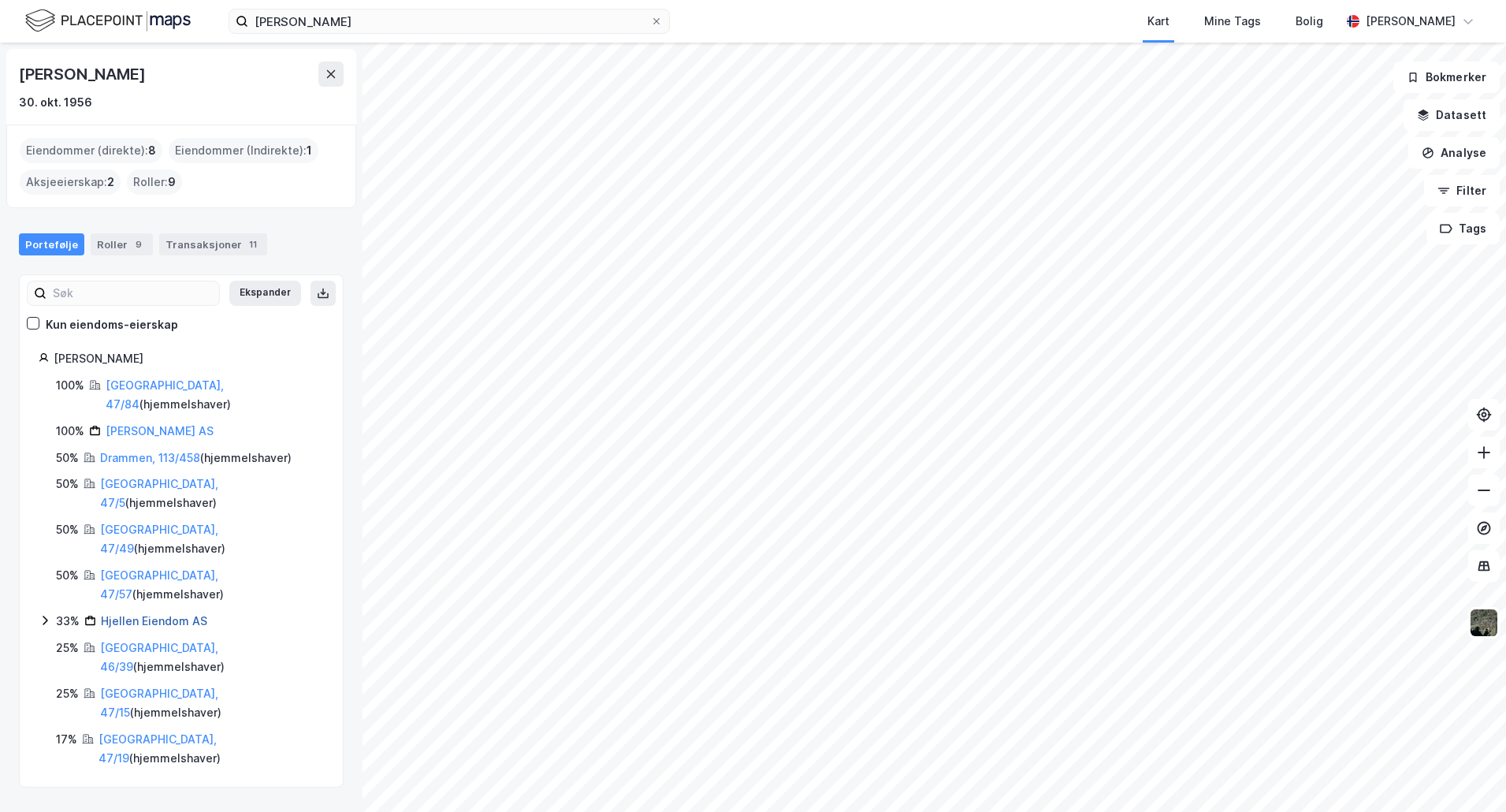
click at [162, 614] on link "Hjellen Eiendom AS" at bounding box center [154, 621] width 106 height 13
